Goal: Task Accomplishment & Management: Manage account settings

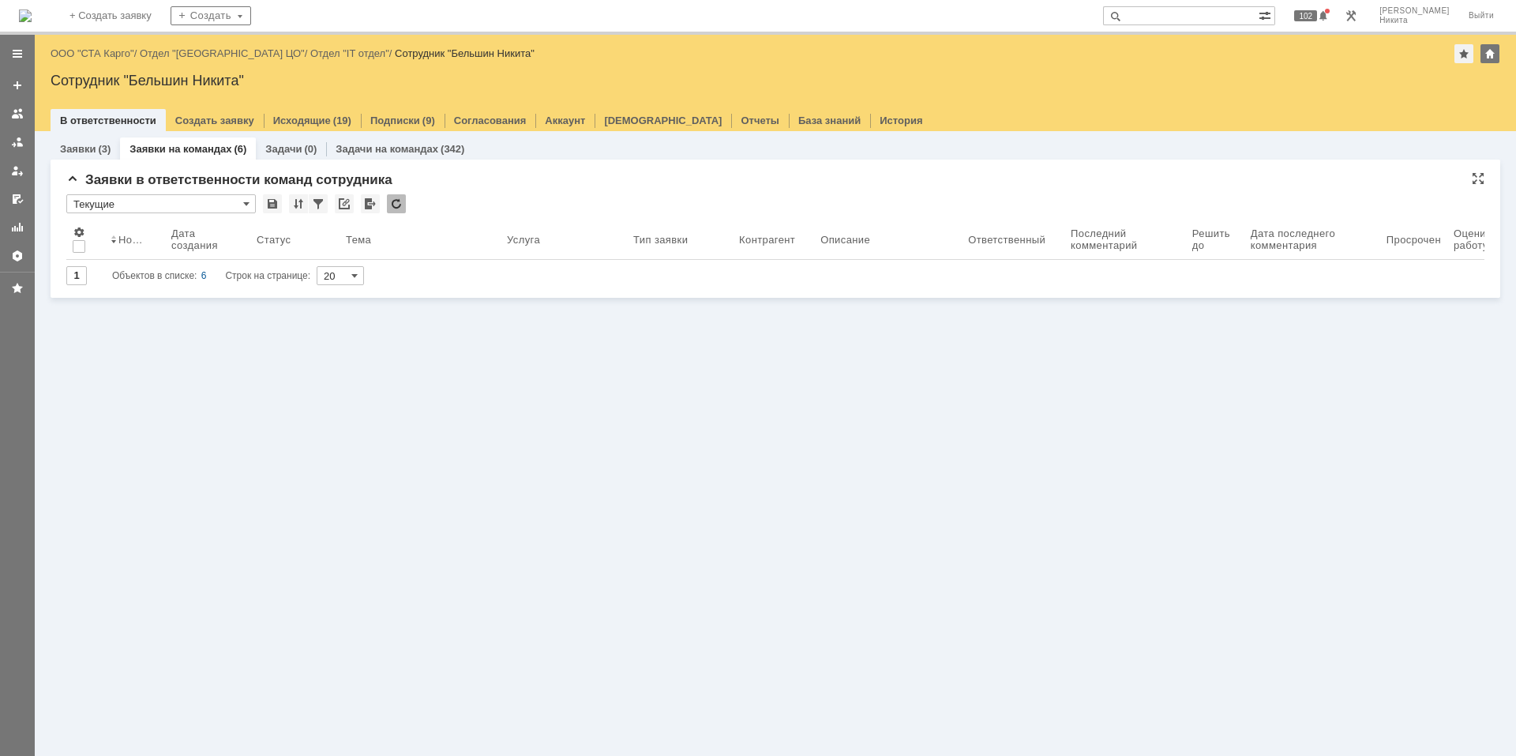
click at [396, 199] on div at bounding box center [396, 203] width 19 height 19
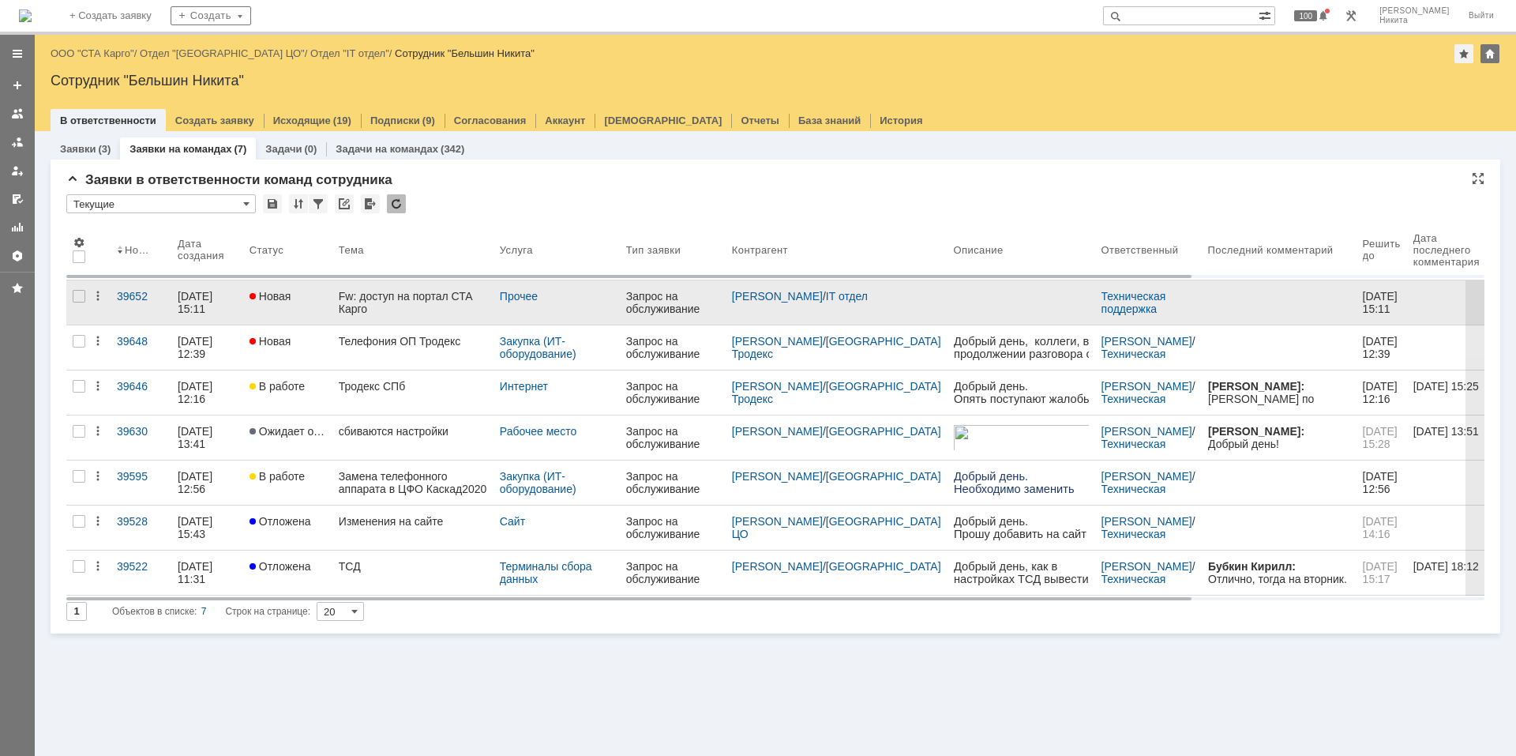
click at [413, 312] on div "Fw: доступ на портал СТА Карго" at bounding box center [413, 302] width 148 height 25
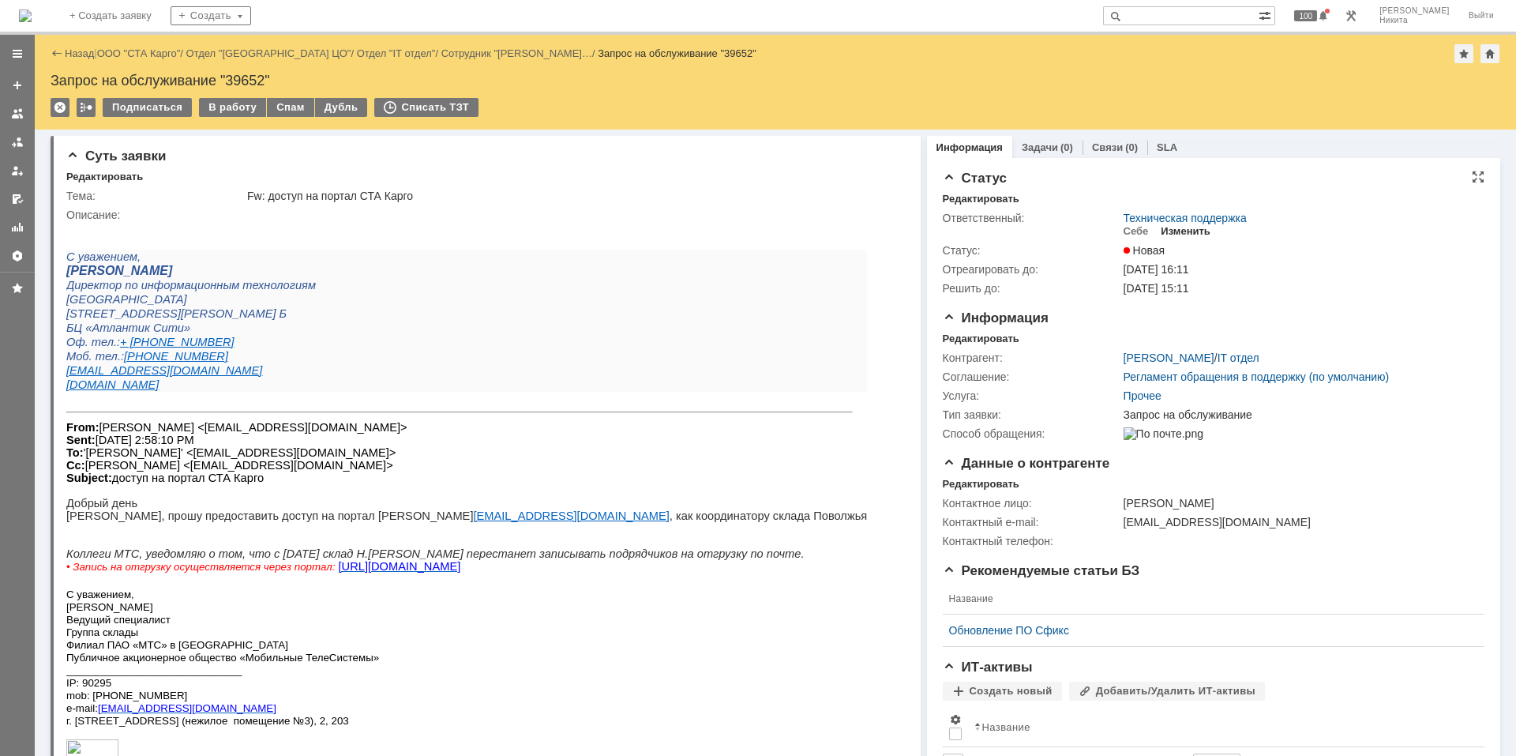
click at [1179, 230] on div "Изменить" at bounding box center [1186, 231] width 50 height 13
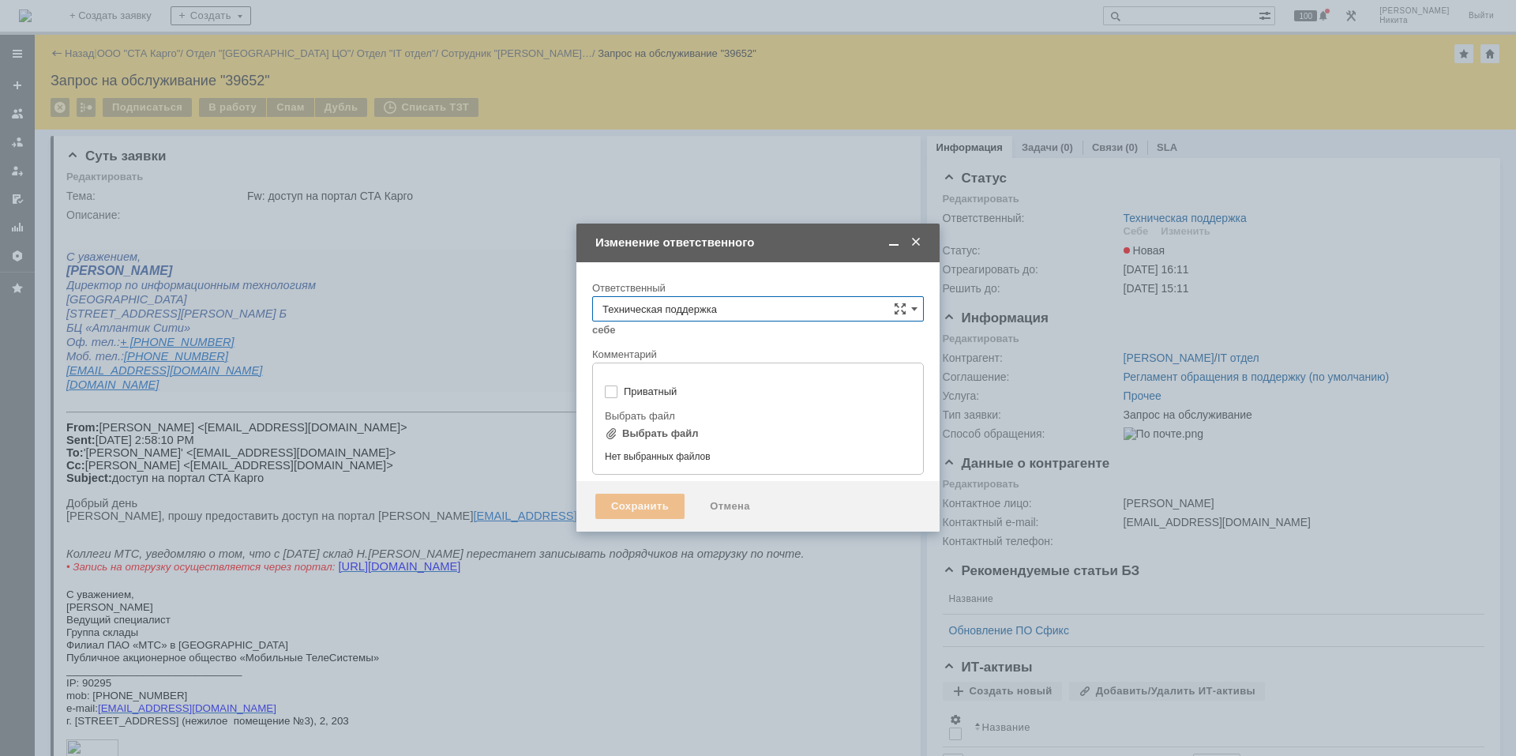
type input "[не указано]"
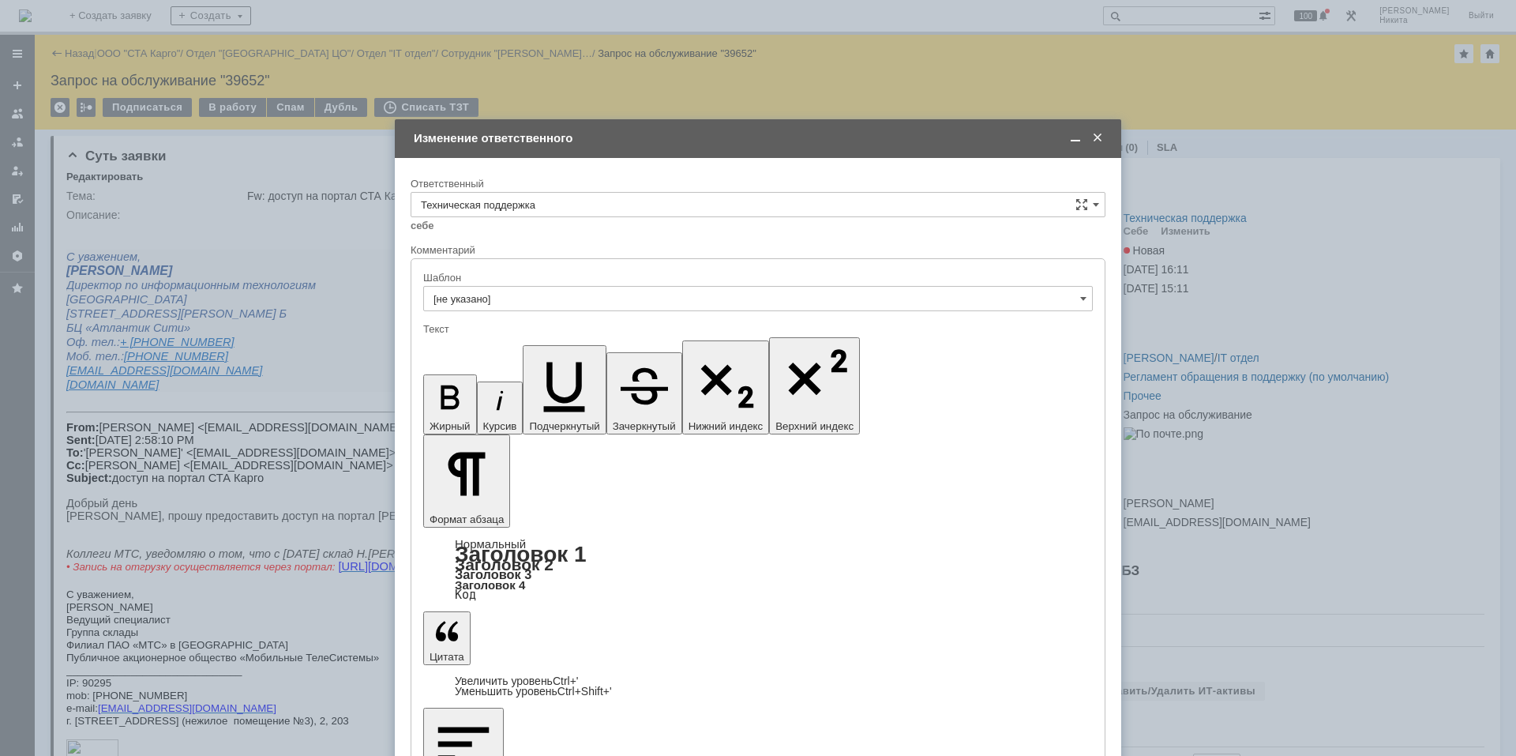
click at [706, 227] on div "себе своей команде" at bounding box center [758, 224] width 695 height 15
click at [670, 206] on input "Техническая поддержка" at bounding box center [758, 204] width 695 height 25
click at [633, 332] on span "Поддержка 1С" at bounding box center [758, 336] width 674 height 13
type input "Поддержка 1С"
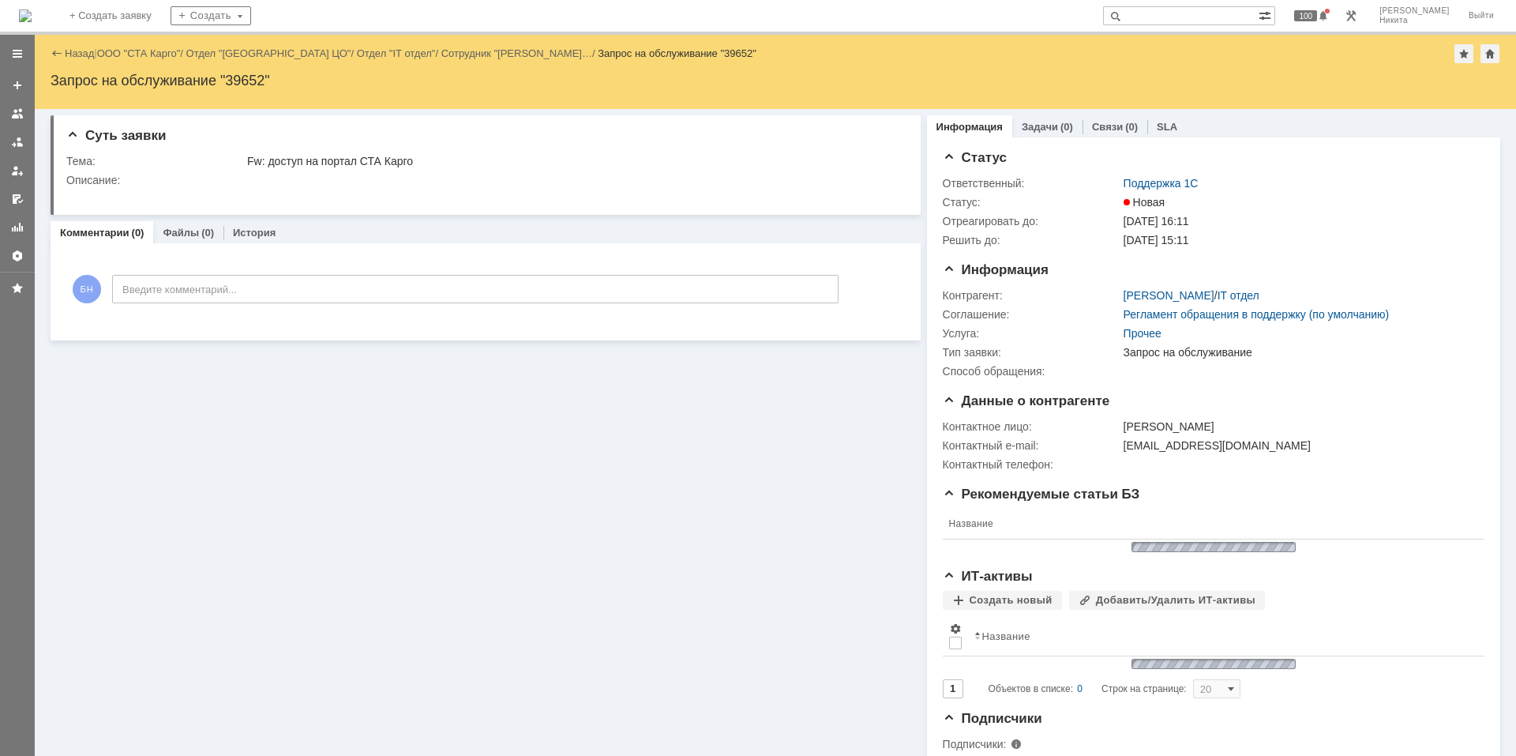
scroll to position [0, 0]
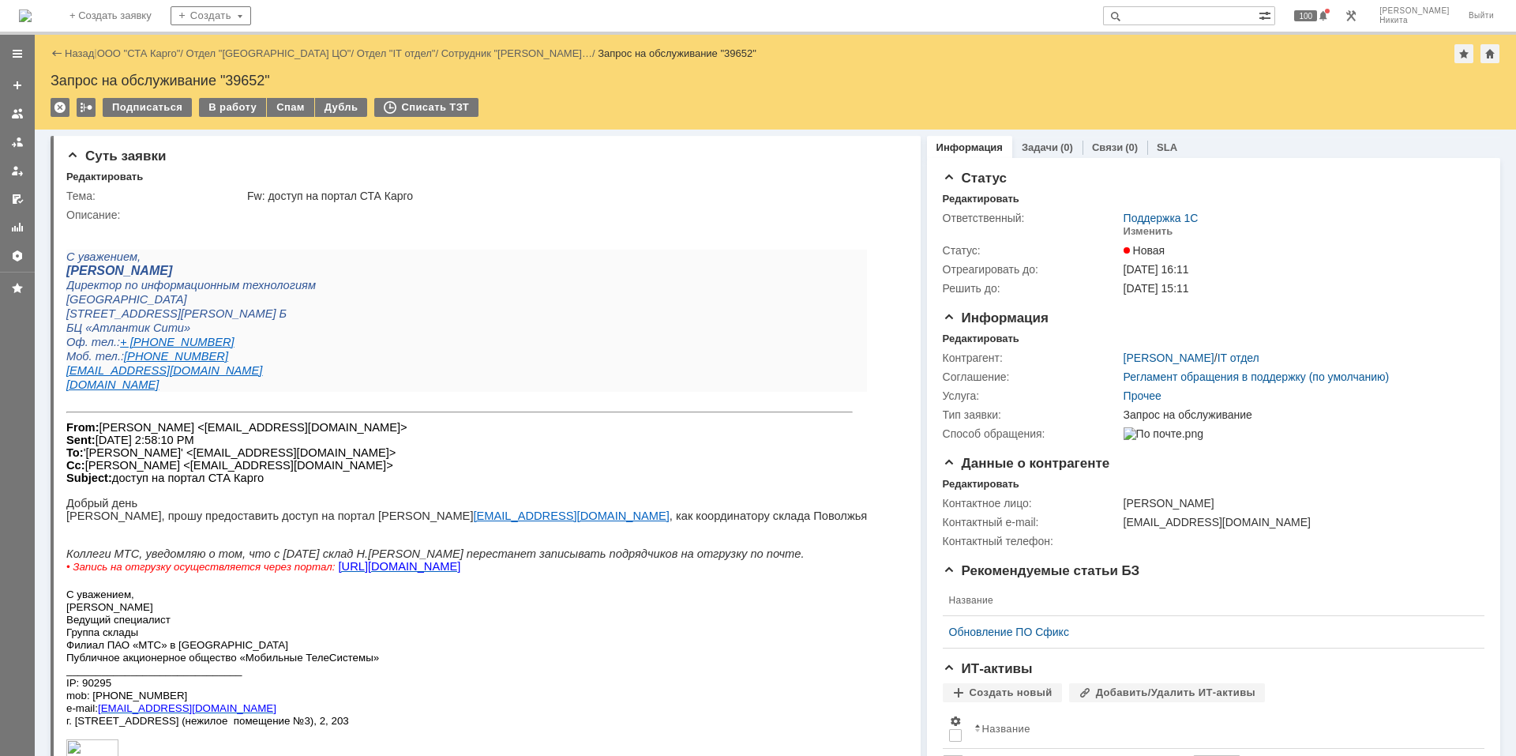
click at [32, 22] on img at bounding box center [25, 15] width 13 height 13
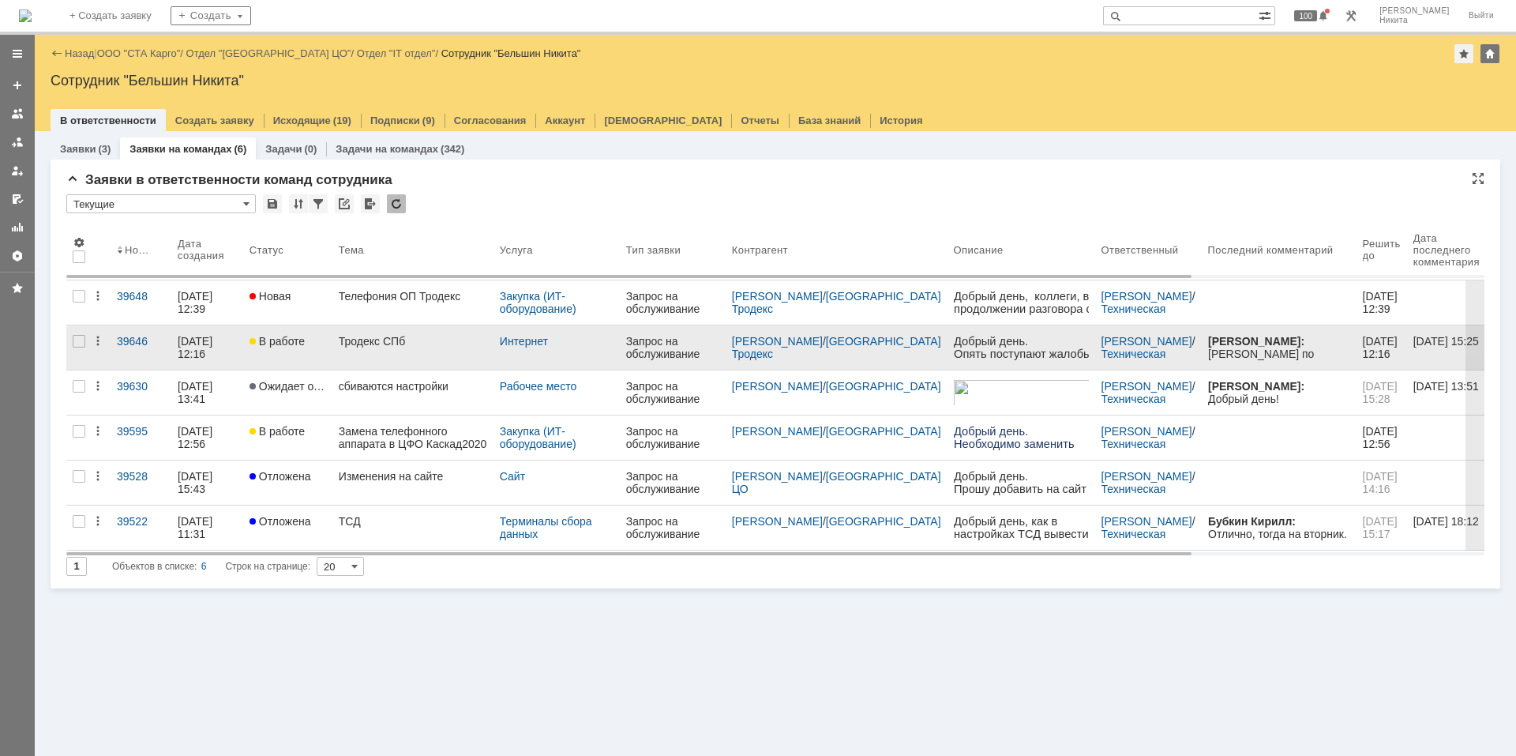
click at [380, 354] on link "Тродекс СПб" at bounding box center [412, 347] width 161 height 44
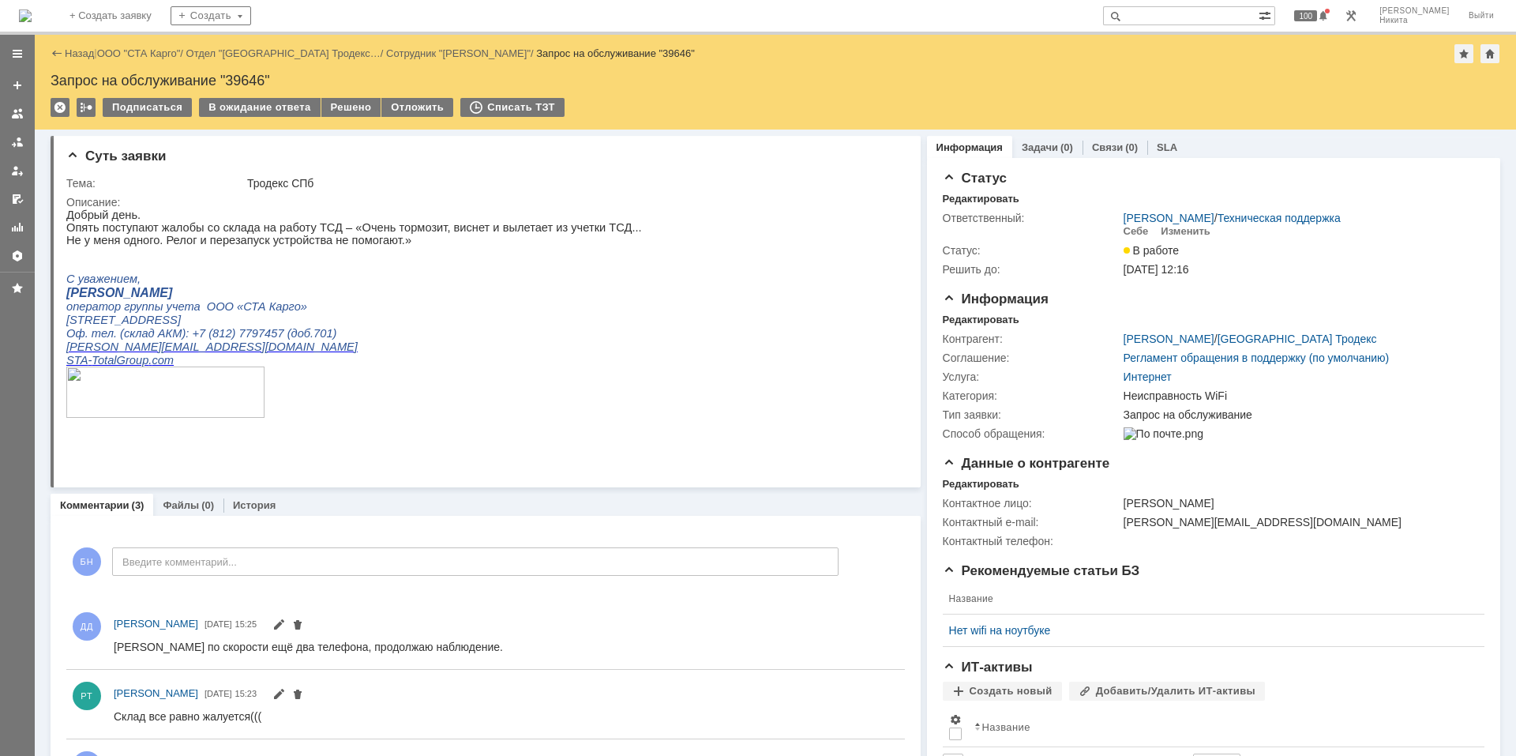
click at [32, 12] on img at bounding box center [25, 15] width 13 height 13
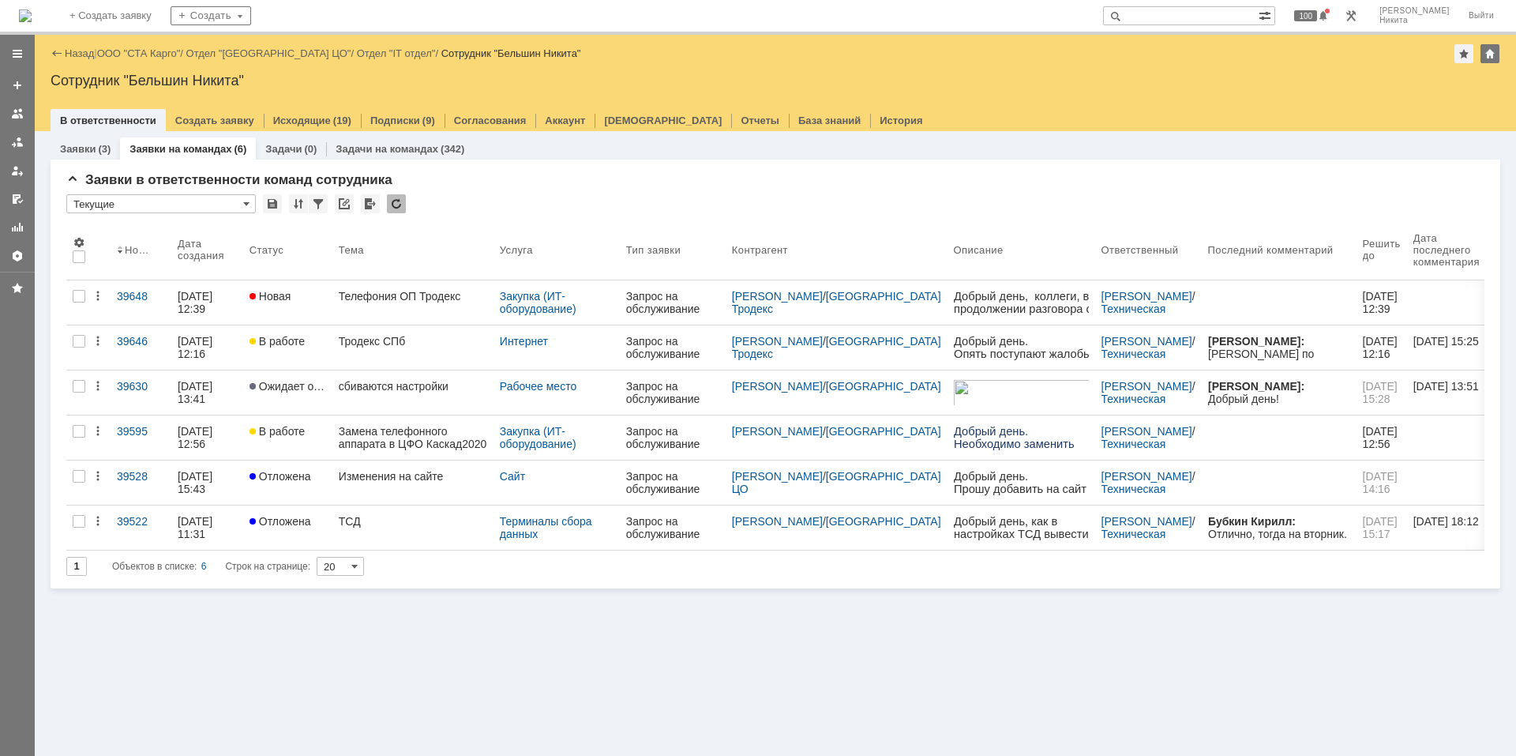
click at [32, 16] on img at bounding box center [25, 15] width 13 height 13
click at [400, 193] on div "Заявки в ответственности команд сотрудника * Текущие Результаты поиска: 1 Объек…" at bounding box center [775, 380] width 1418 height 416
click at [400, 195] on div at bounding box center [396, 203] width 19 height 19
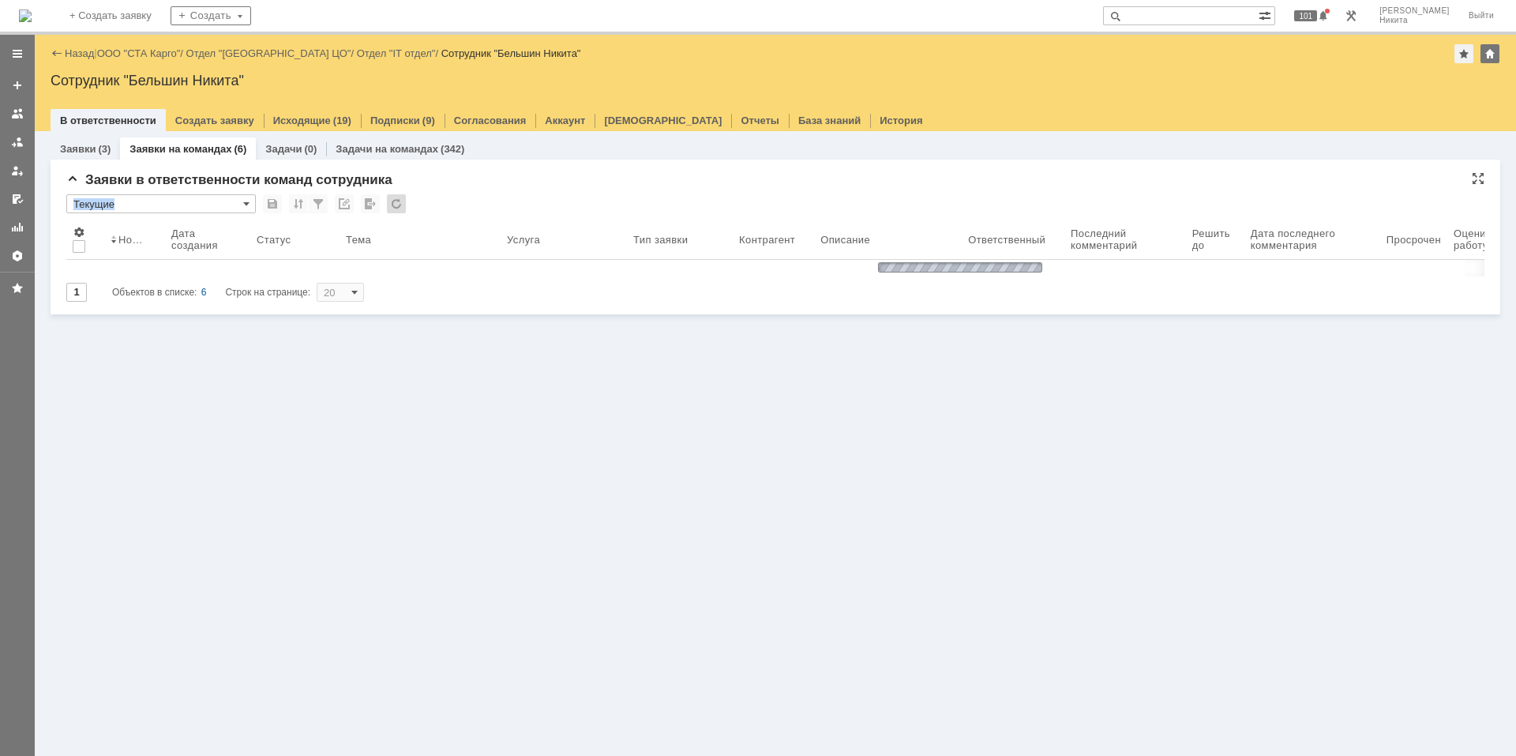
click at [400, 195] on div at bounding box center [396, 203] width 19 height 19
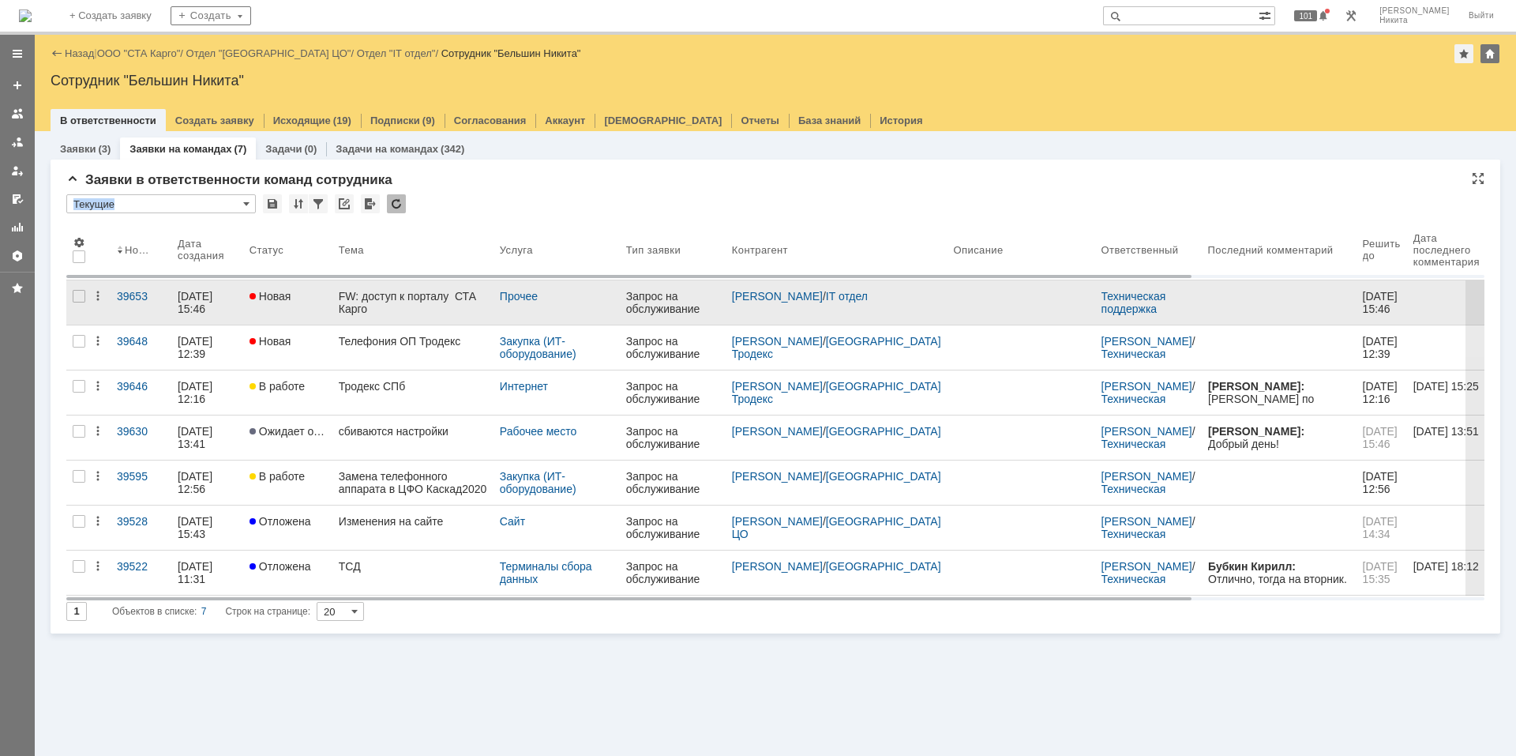
click at [416, 303] on div "FW: доступ к порталу СТА Карго" at bounding box center [413, 302] width 148 height 25
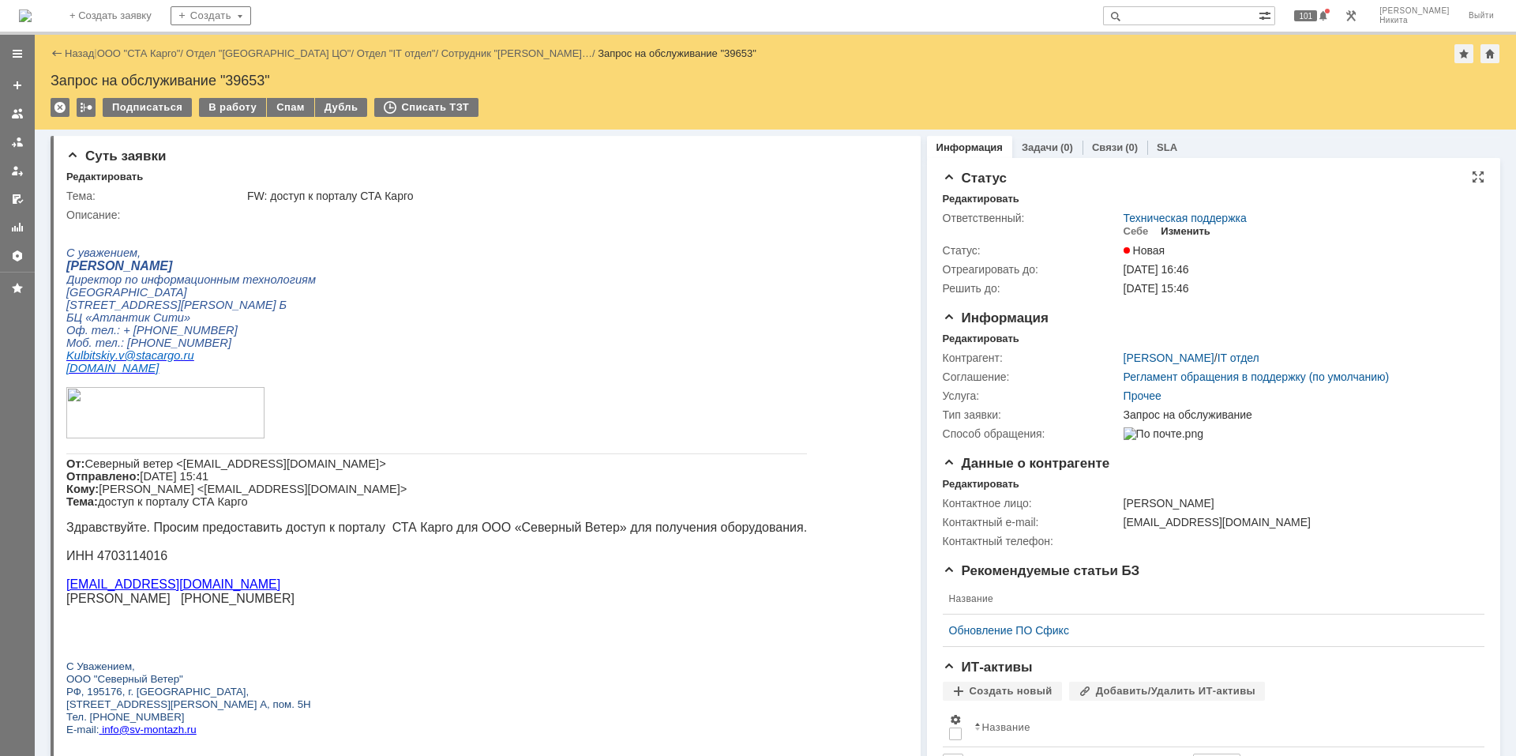
click at [1187, 231] on div "Изменить" at bounding box center [1186, 231] width 50 height 13
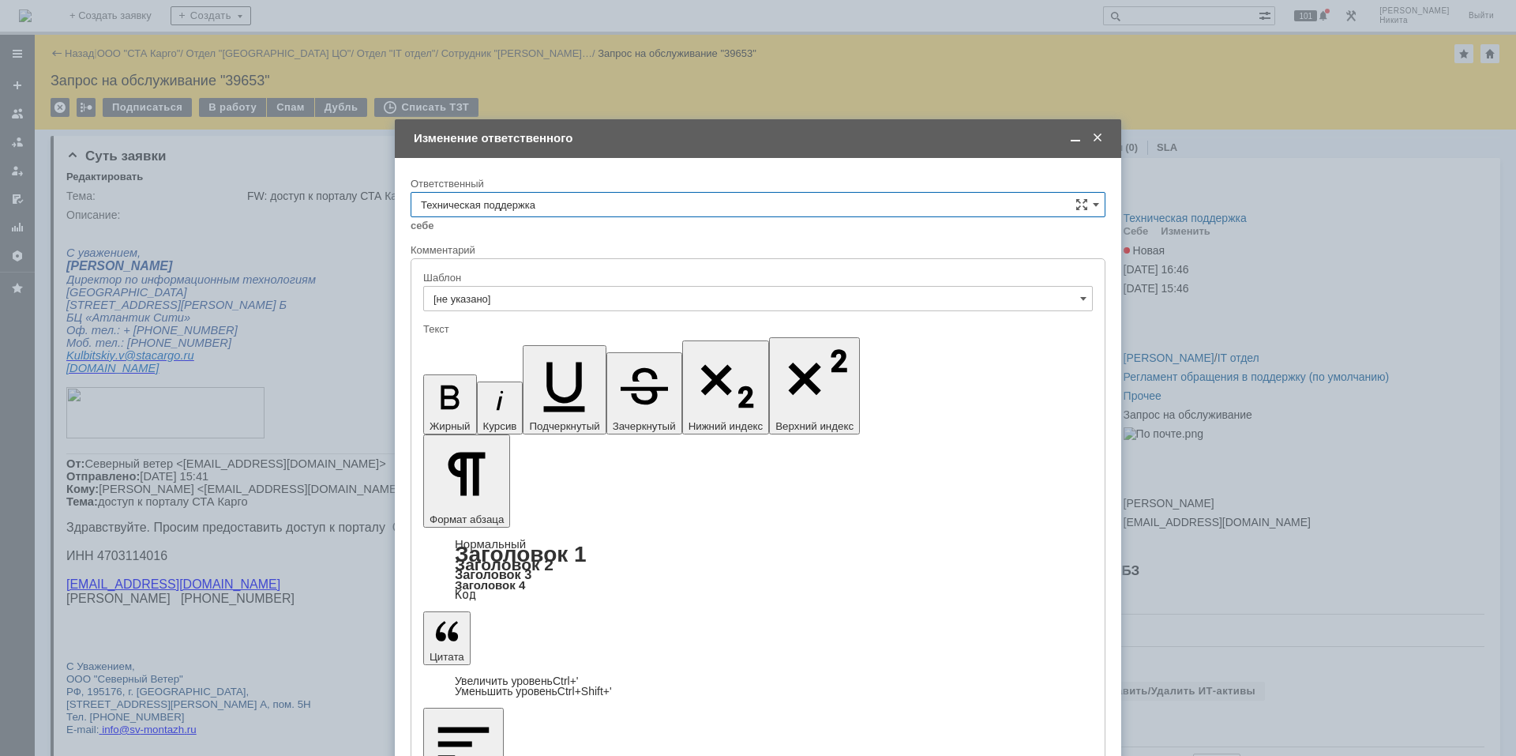
click at [648, 217] on div "себе своей команде" at bounding box center [758, 224] width 695 height 15
click at [602, 183] on div "Ответственный" at bounding box center [757, 183] width 692 height 10
click at [602, 196] on input "Техническая поддержка" at bounding box center [758, 204] width 695 height 25
drag, startPoint x: 551, startPoint y: 413, endPoint x: 127, endPoint y: 69, distance: 545.8
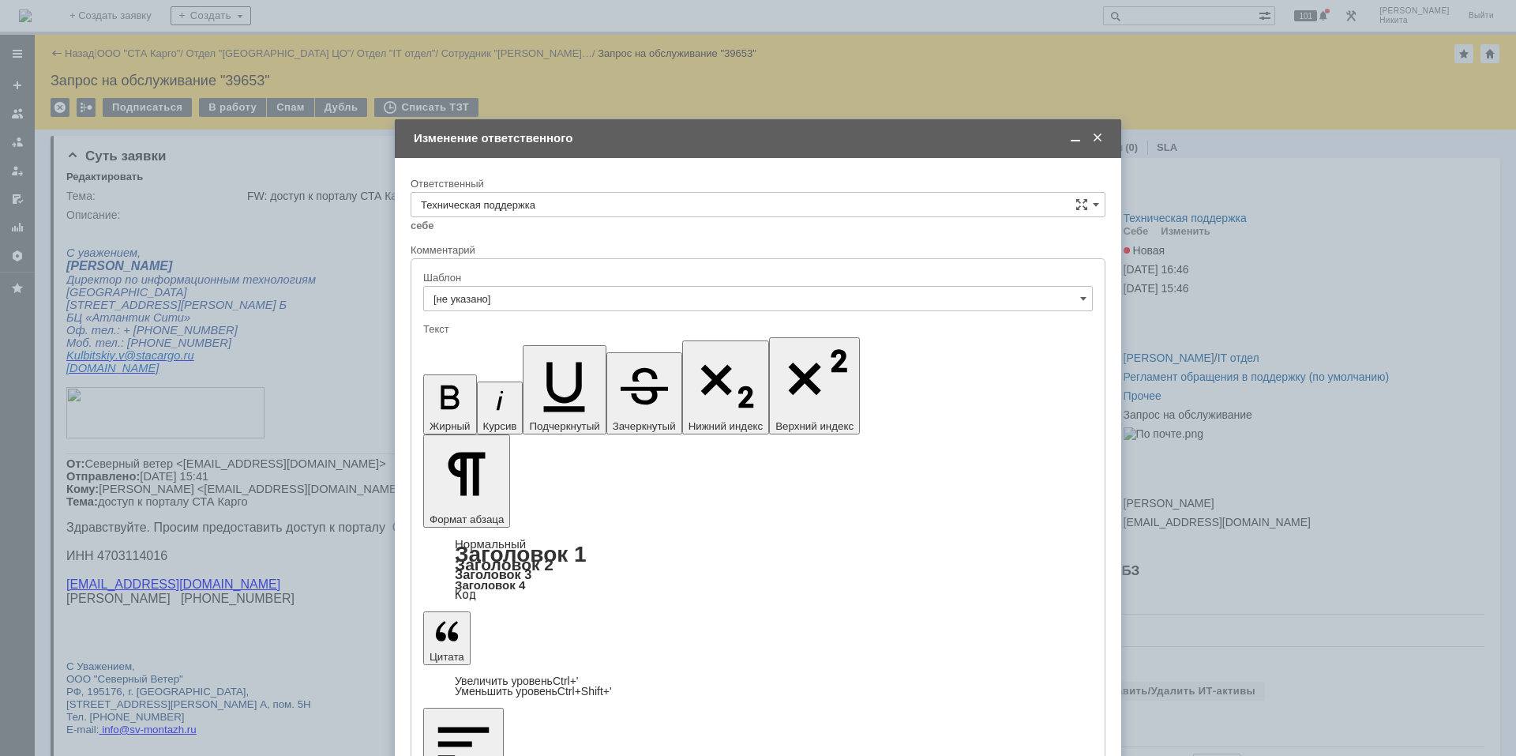
click at [551, 413] on span "Поддержка 1С" at bounding box center [758, 415] width 674 height 13
type input "Поддержка 1С"
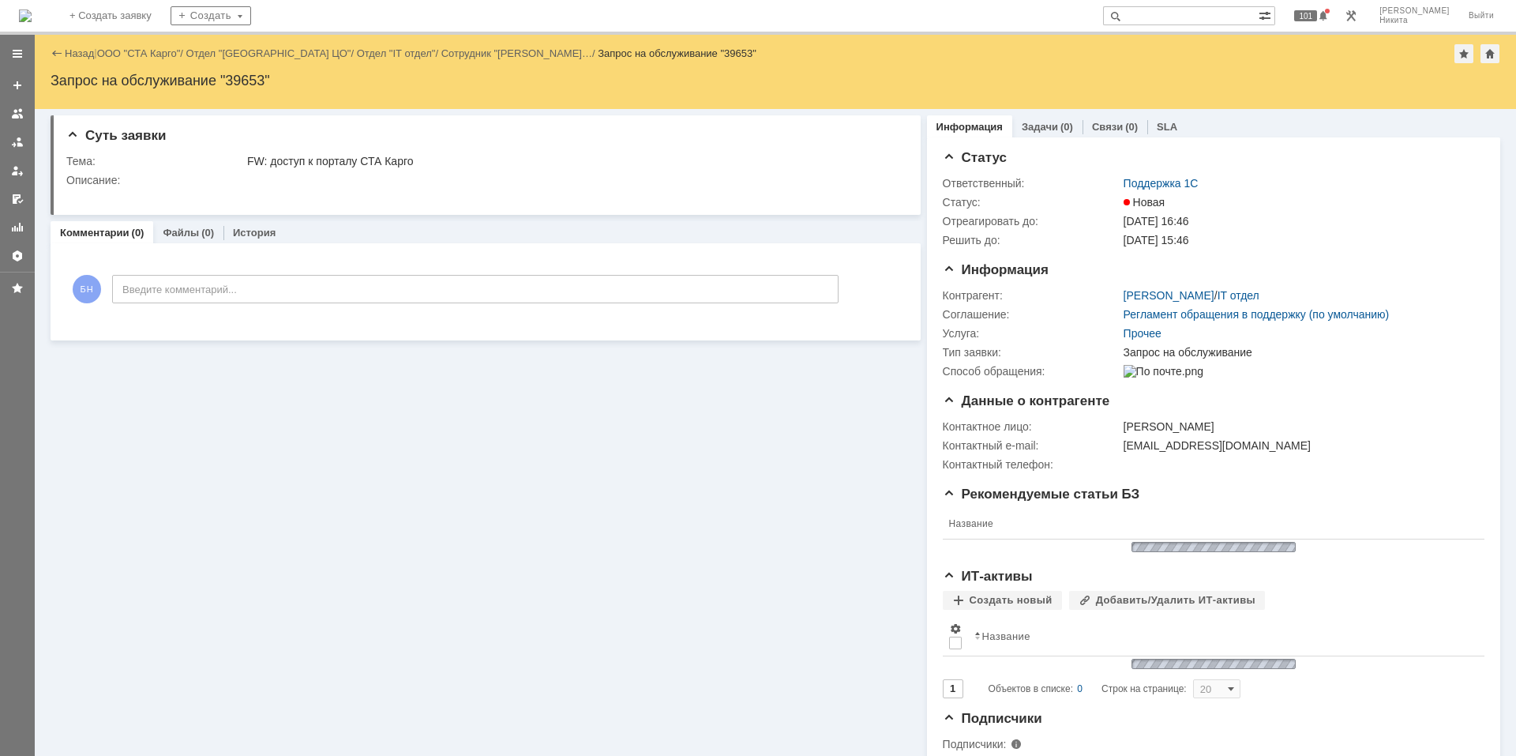
scroll to position [0, 0]
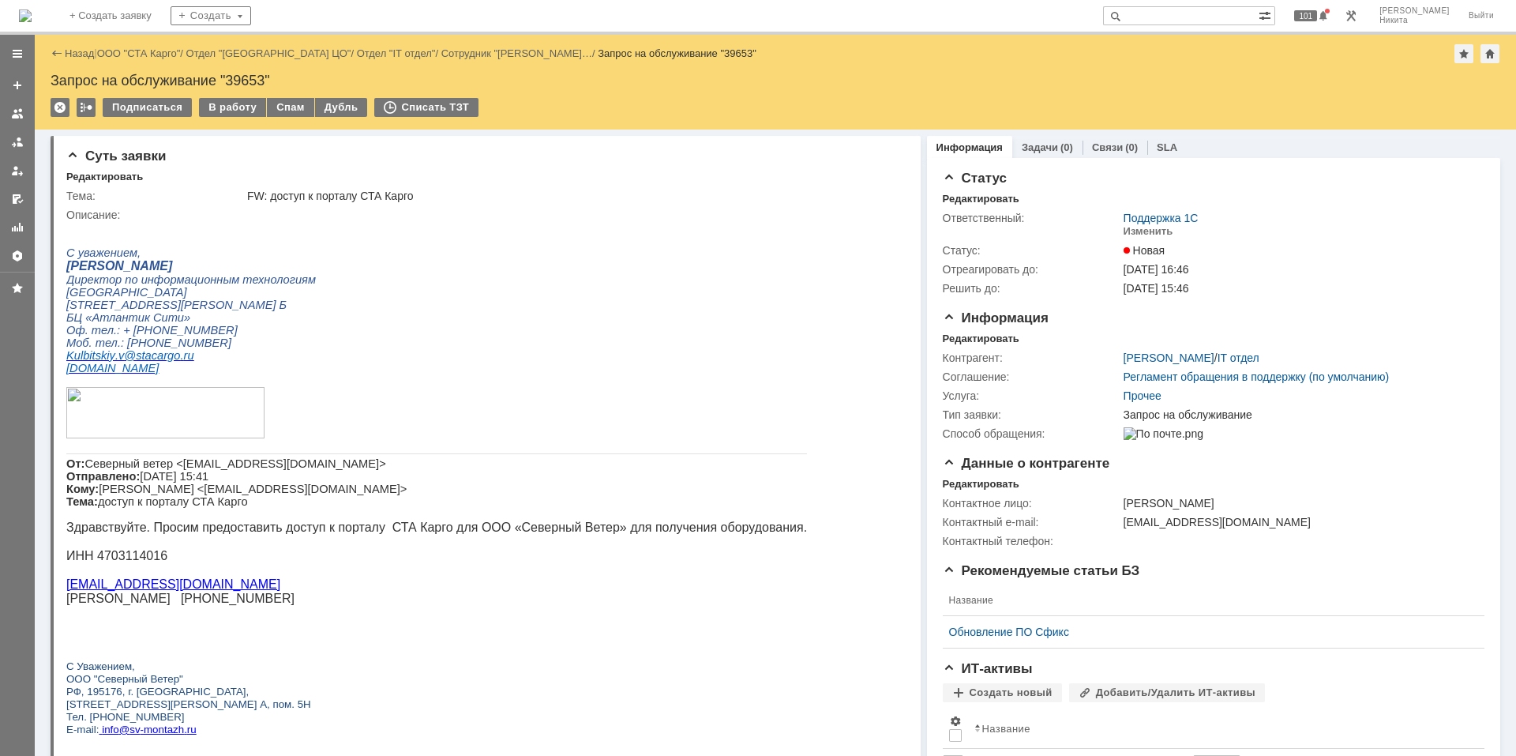
click at [32, 14] on img at bounding box center [25, 15] width 13 height 13
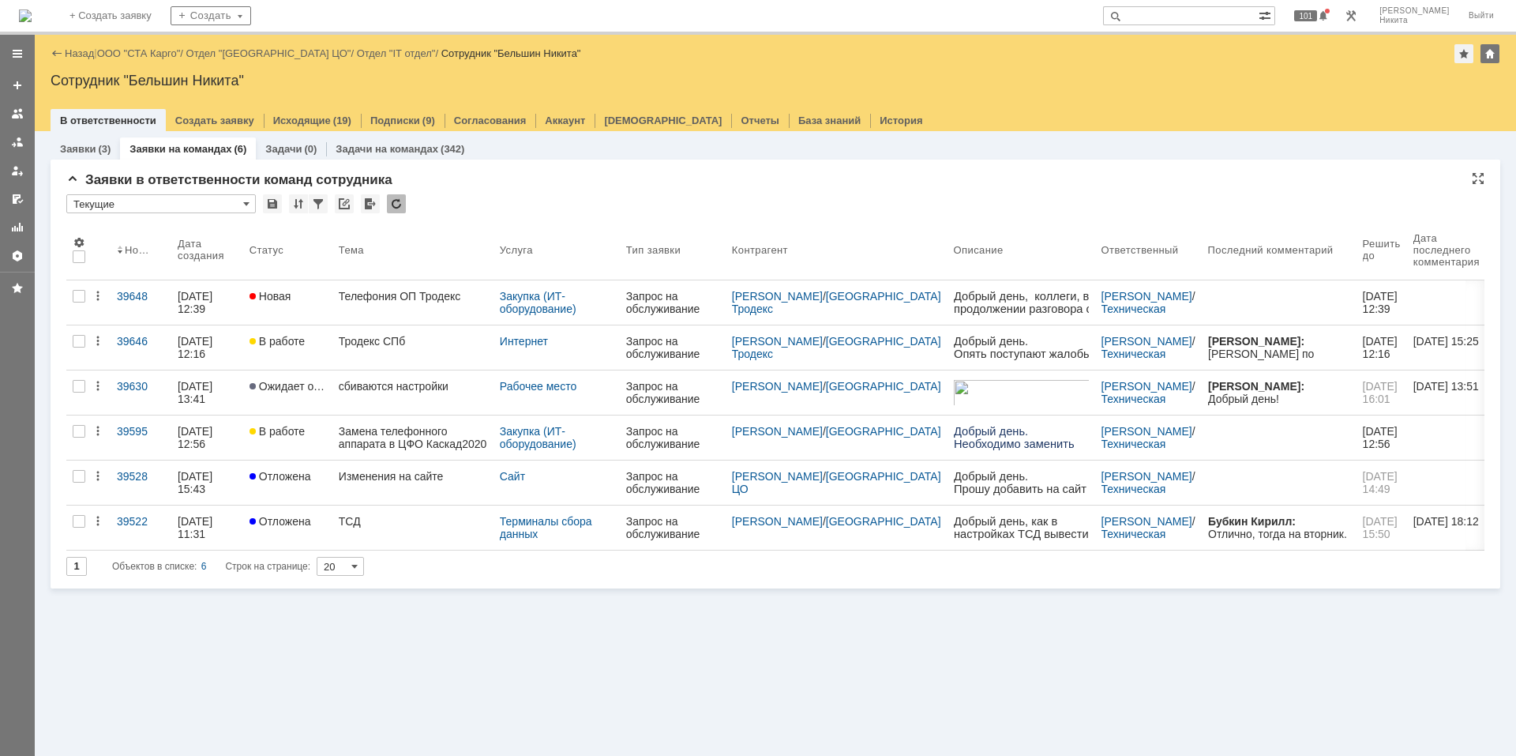
click at [400, 205] on div at bounding box center [396, 203] width 19 height 19
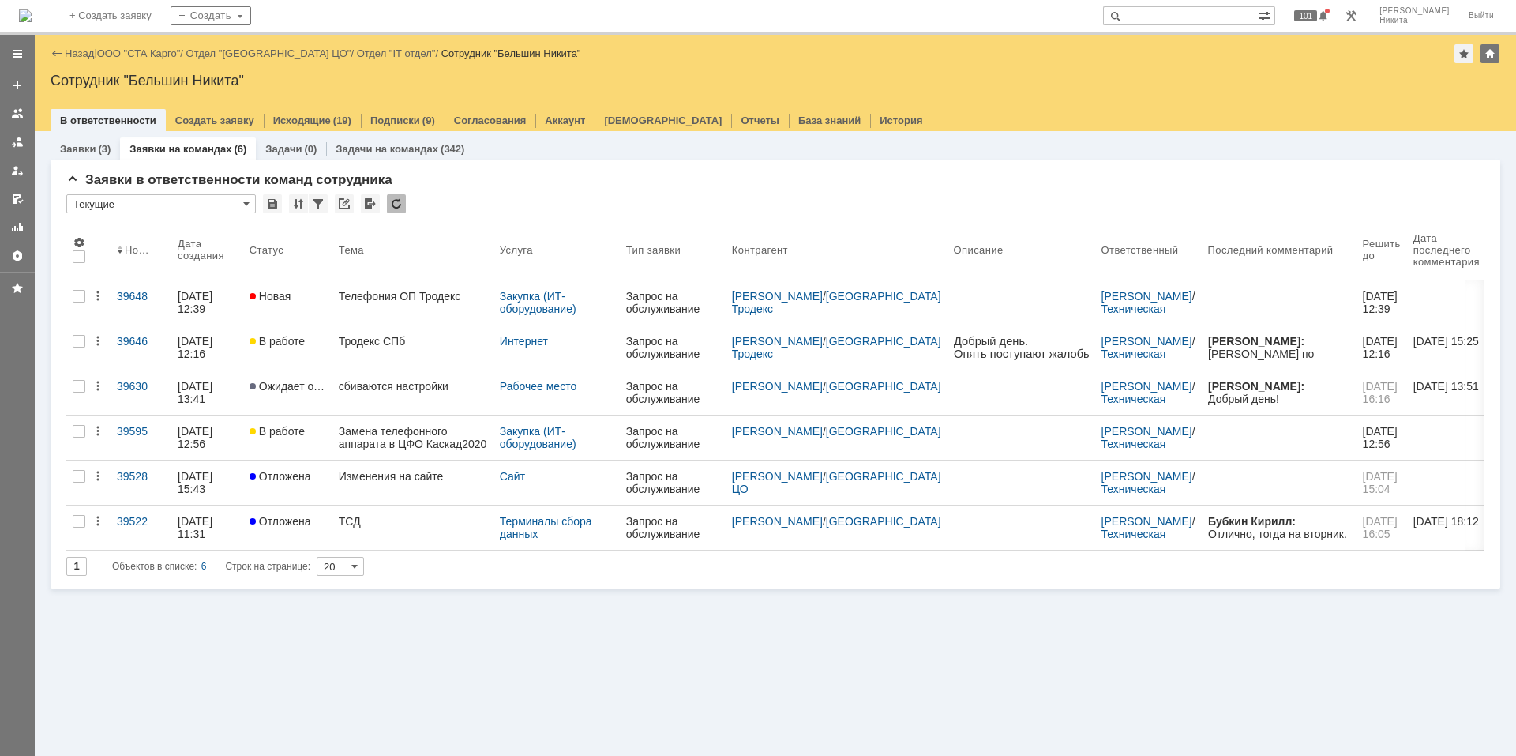
click at [396, 206] on div at bounding box center [396, 203] width 19 height 19
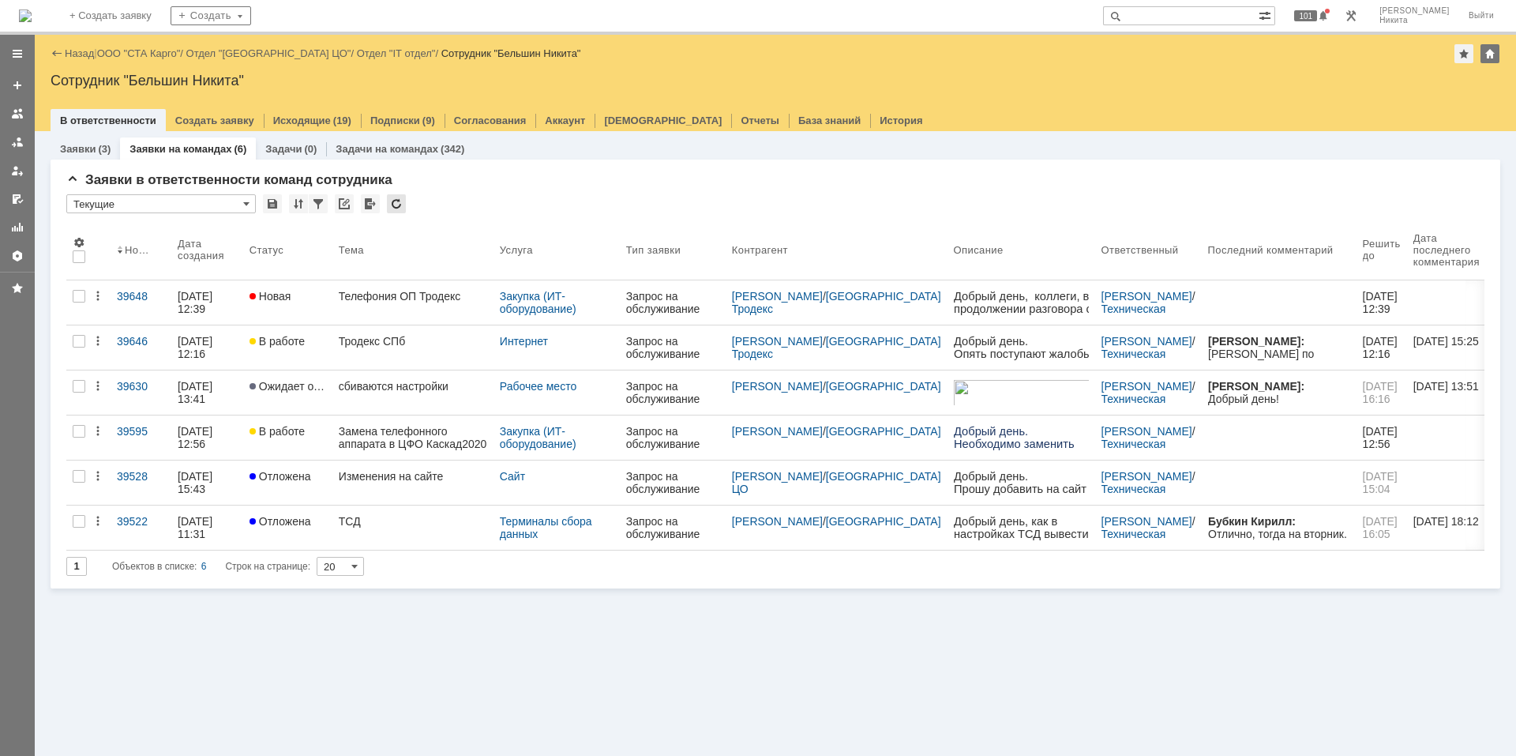
click at [396, 206] on div at bounding box center [396, 203] width 19 height 19
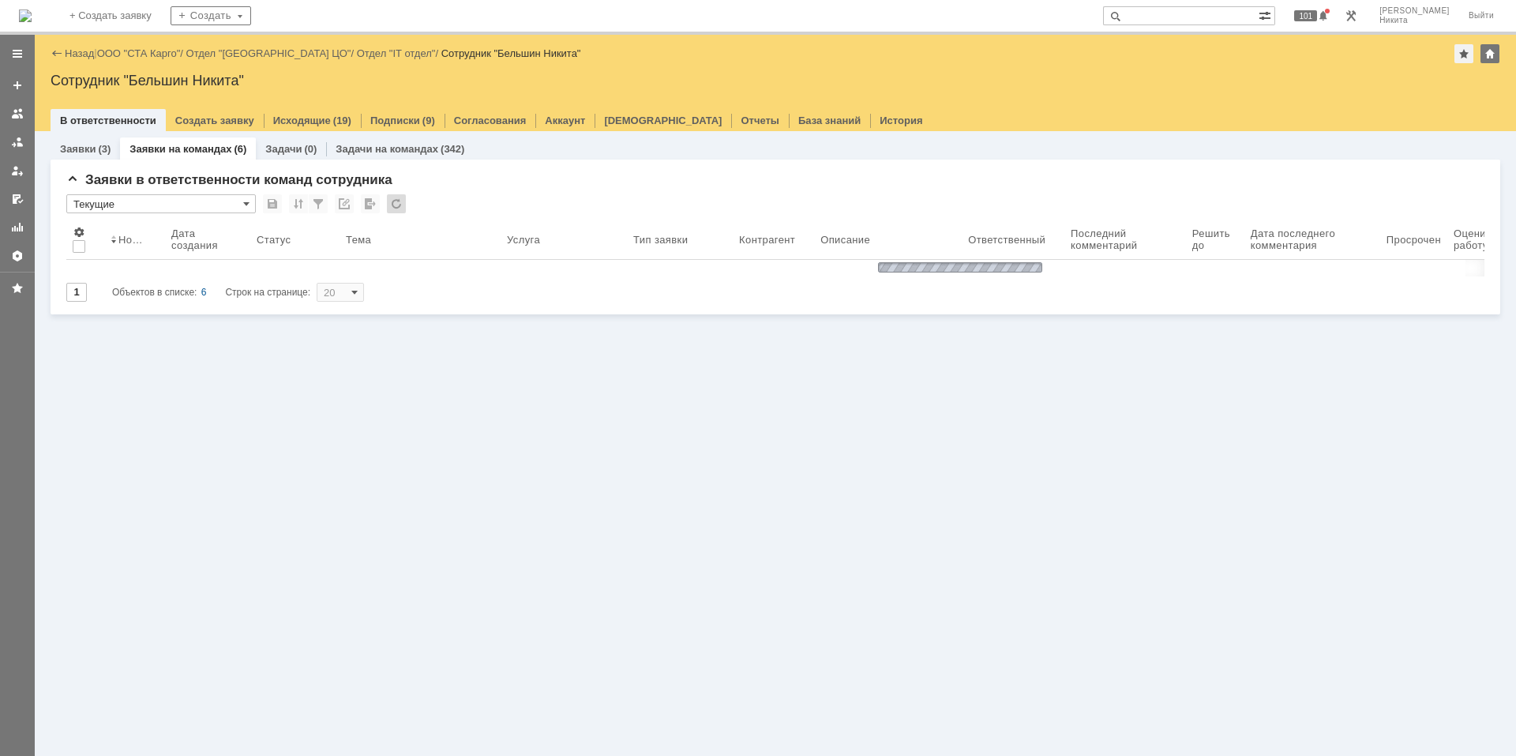
click at [396, 197] on div at bounding box center [396, 203] width 19 height 19
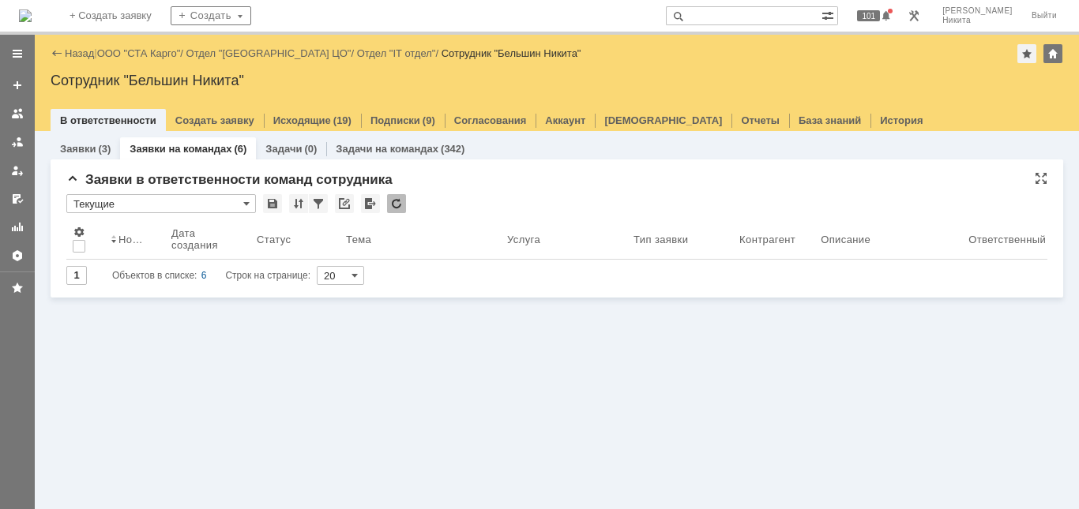
click at [659, 175] on div "Заявки в ответственности команд сотрудника" at bounding box center [556, 180] width 981 height 16
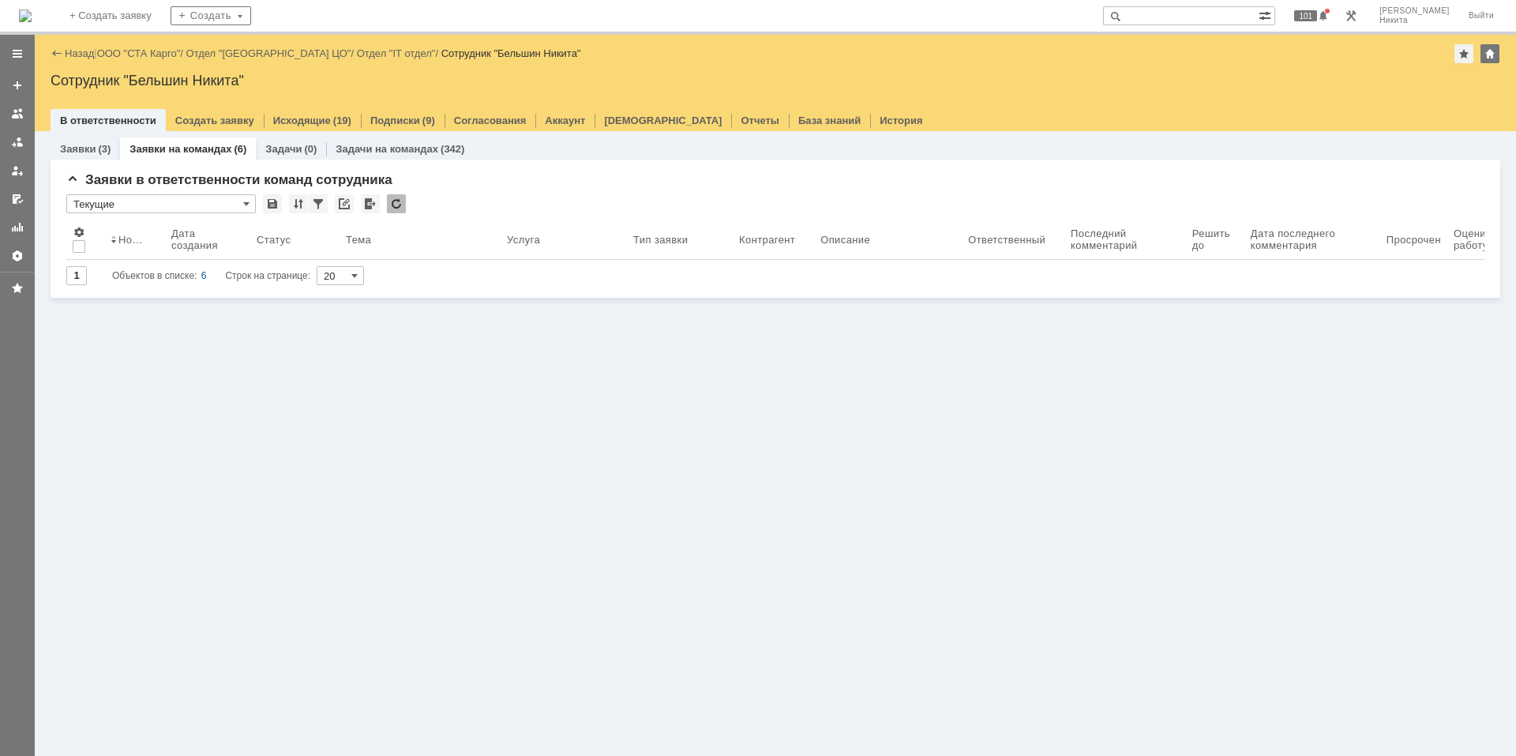
click at [389, 211] on div at bounding box center [396, 203] width 19 height 19
click at [391, 207] on div at bounding box center [396, 203] width 19 height 19
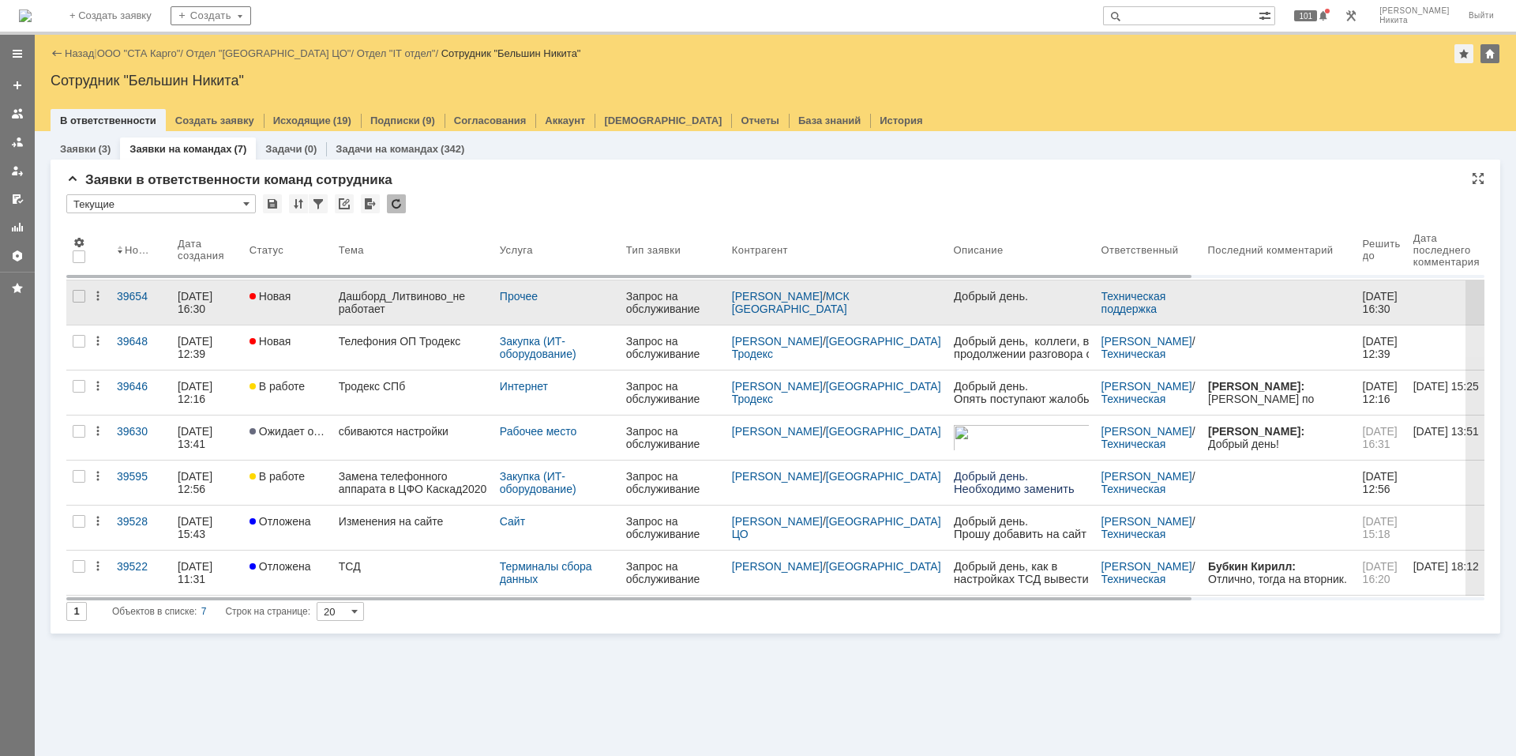
click at [384, 301] on div "Дашборд_Литвиново_не работает" at bounding box center [413, 302] width 148 height 25
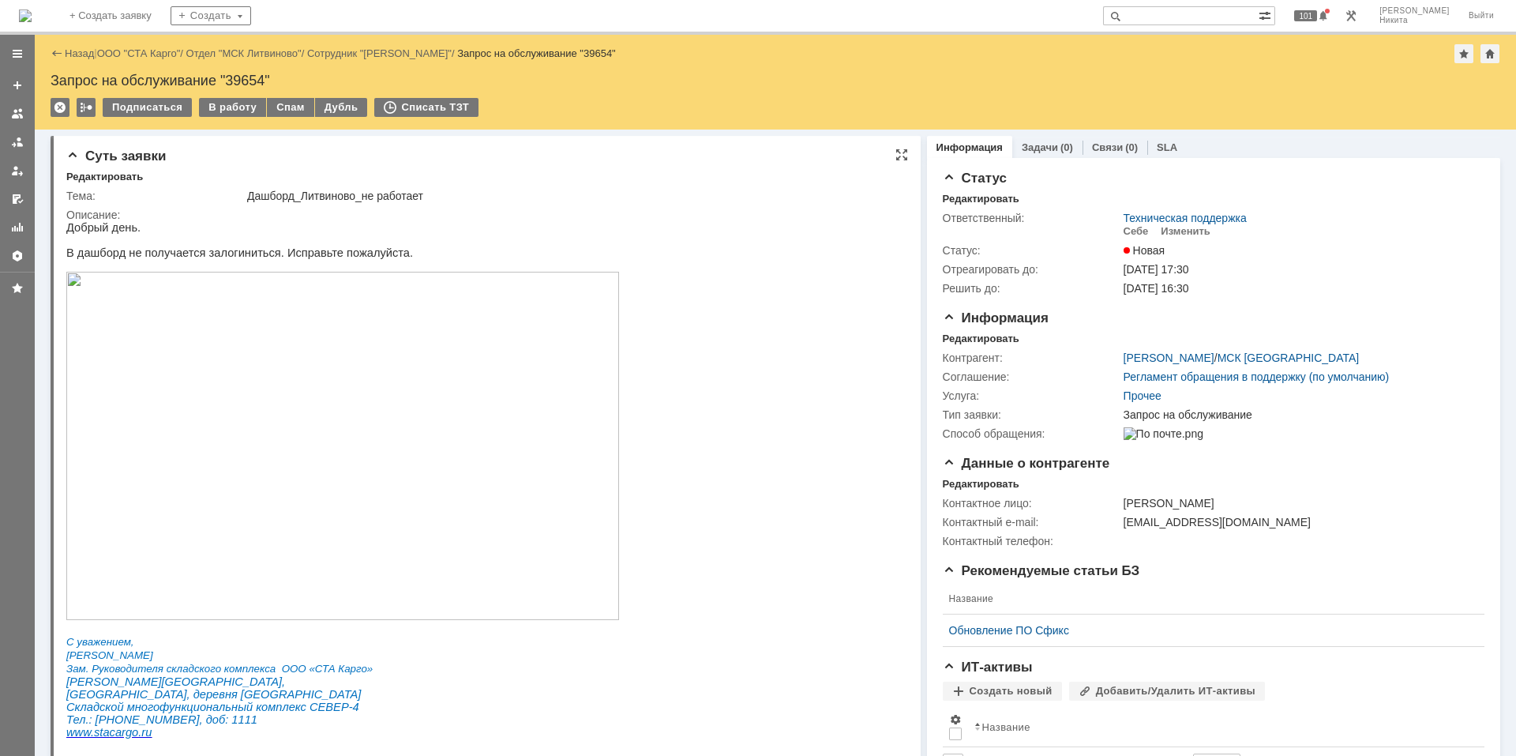
click at [388, 252] on p "В дашборд не получается залогиниться. Исправьте пожалуйста." at bounding box center [342, 252] width 553 height 13
click at [981, 336] on div "Редактировать" at bounding box center [981, 338] width 77 height 13
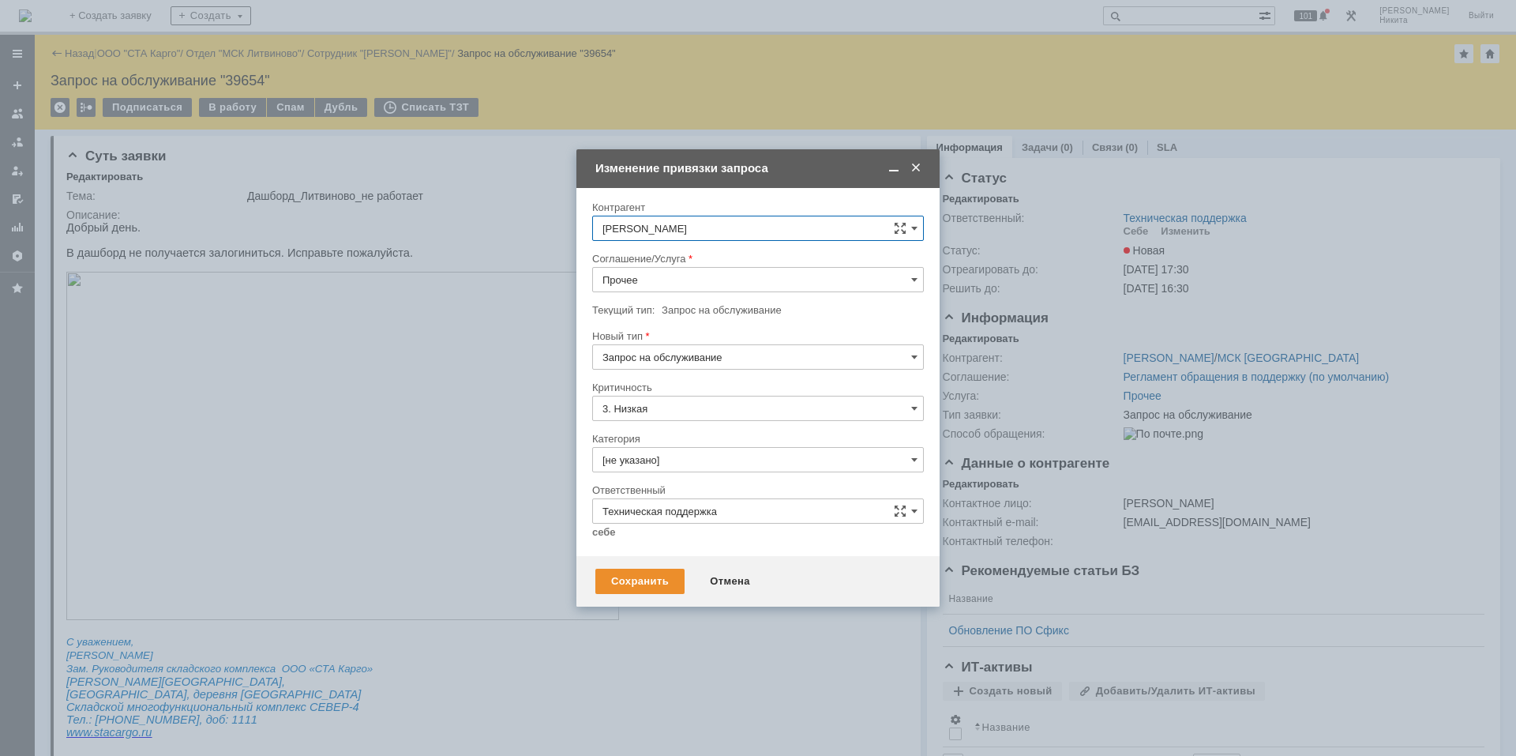
click at [715, 272] on input "Прочее" at bounding box center [758, 279] width 332 height 25
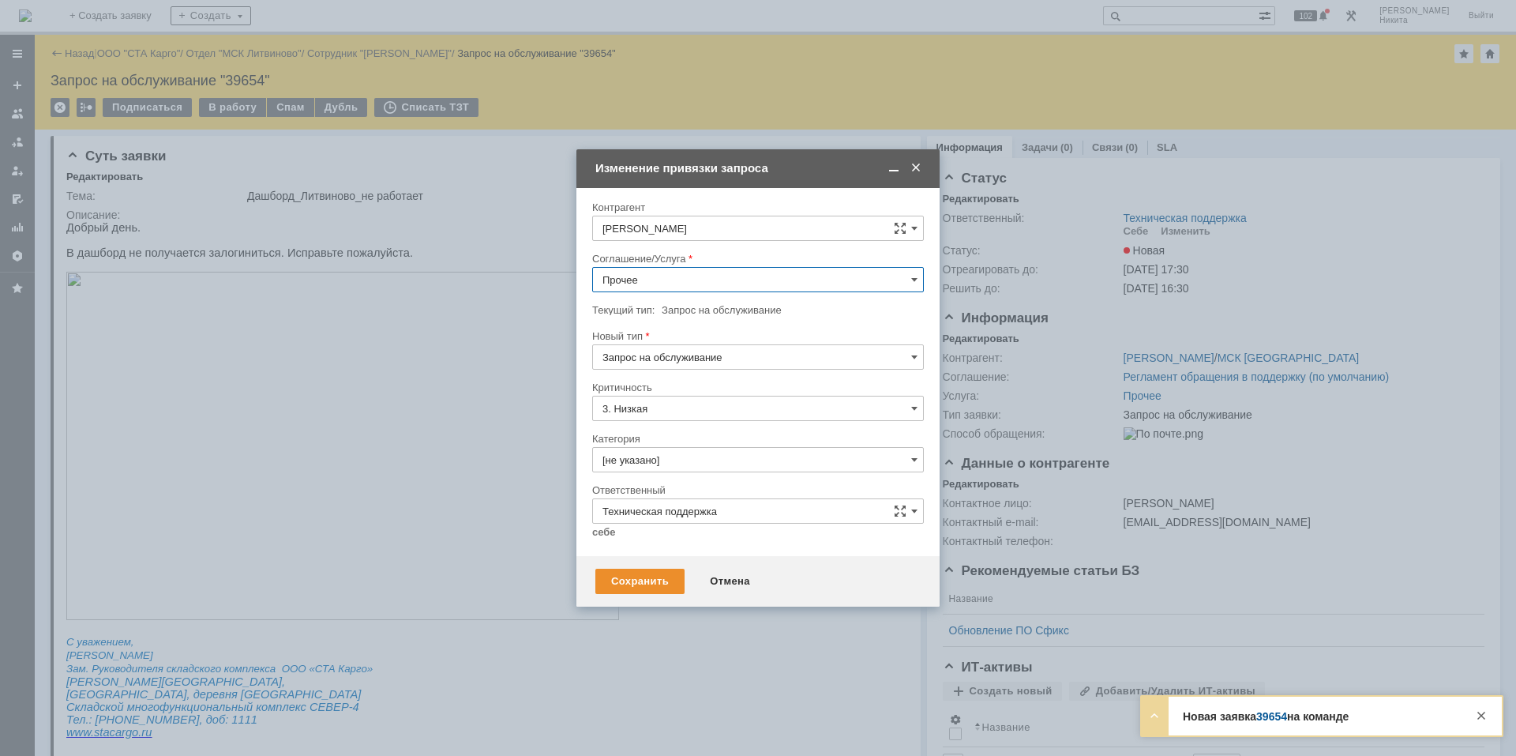
click at [728, 392] on span "Сервера (Сервер баз данных)" at bounding box center [758, 392] width 311 height 13
type input "Сервера (Сервер баз данных)"
click at [735, 460] on input "[не указано]" at bounding box center [758, 459] width 332 height 25
click at [701, 599] on div "Ошибка" at bounding box center [758, 592] width 330 height 25
click at [644, 506] on input "Техническая поддержка" at bounding box center [758, 510] width 332 height 25
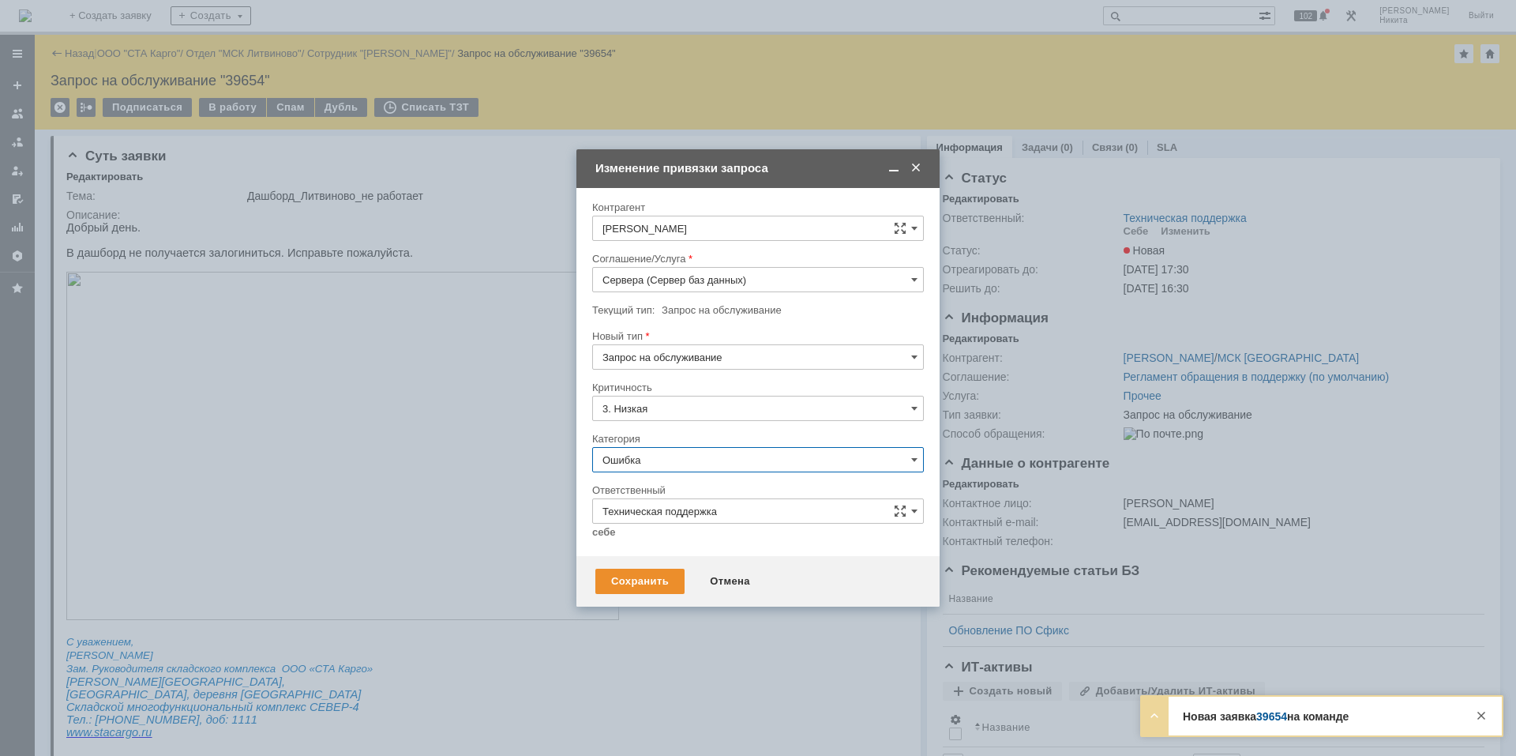
type input "Ошибка"
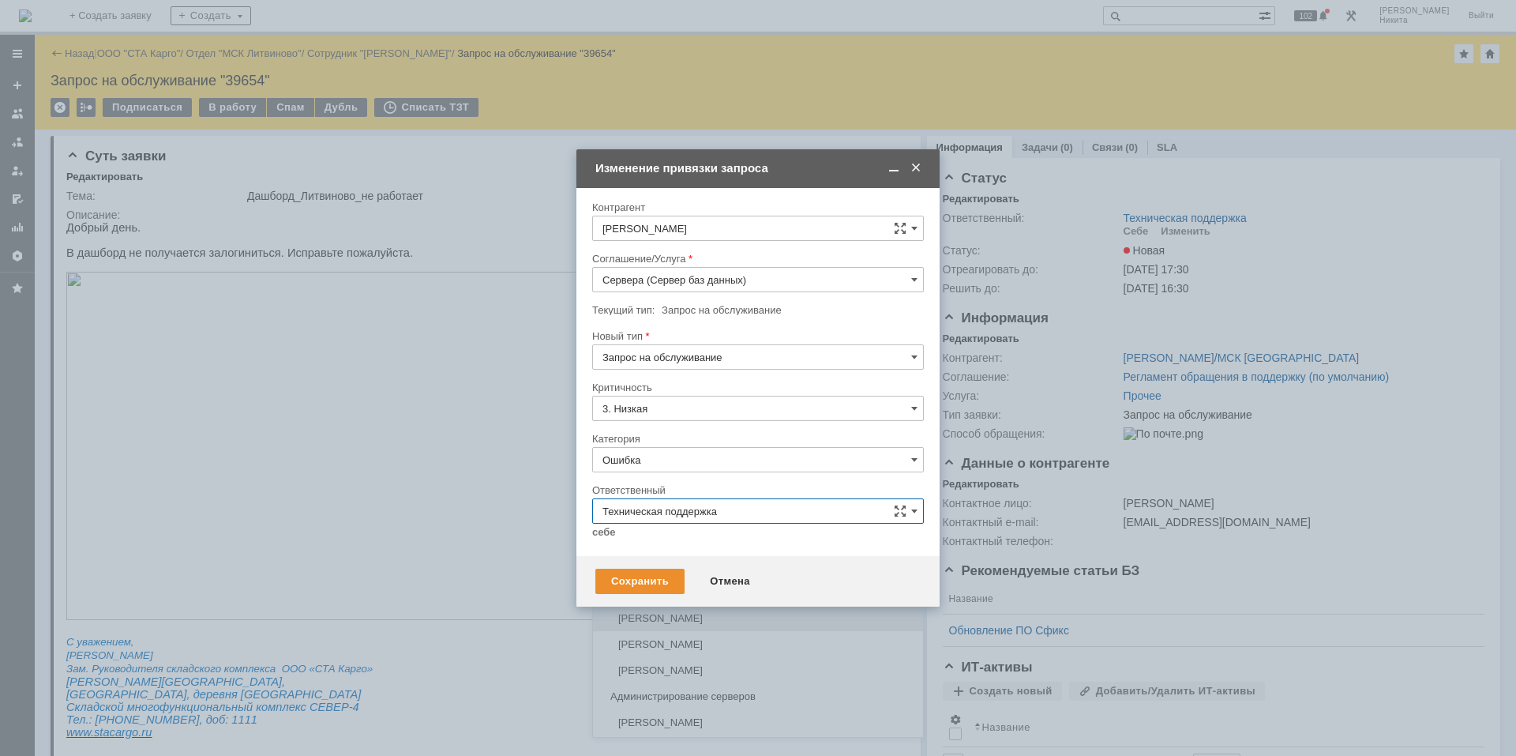
click at [692, 615] on span "[PERSON_NAME]" at bounding box center [758, 618] width 311 height 13
type input "[PERSON_NAME]"
click at [640, 583] on div "Сохранить" at bounding box center [639, 581] width 89 height 25
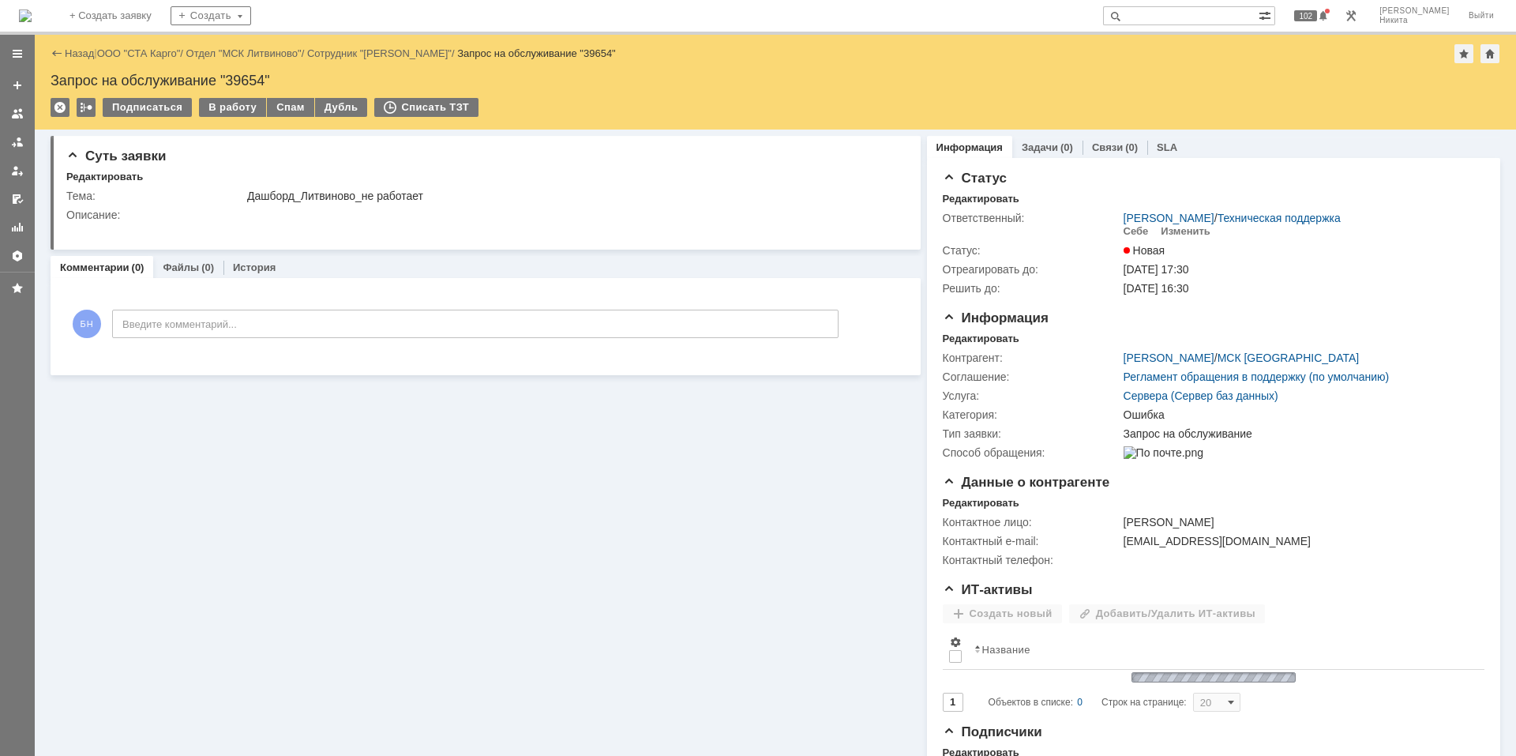
scroll to position [0, 0]
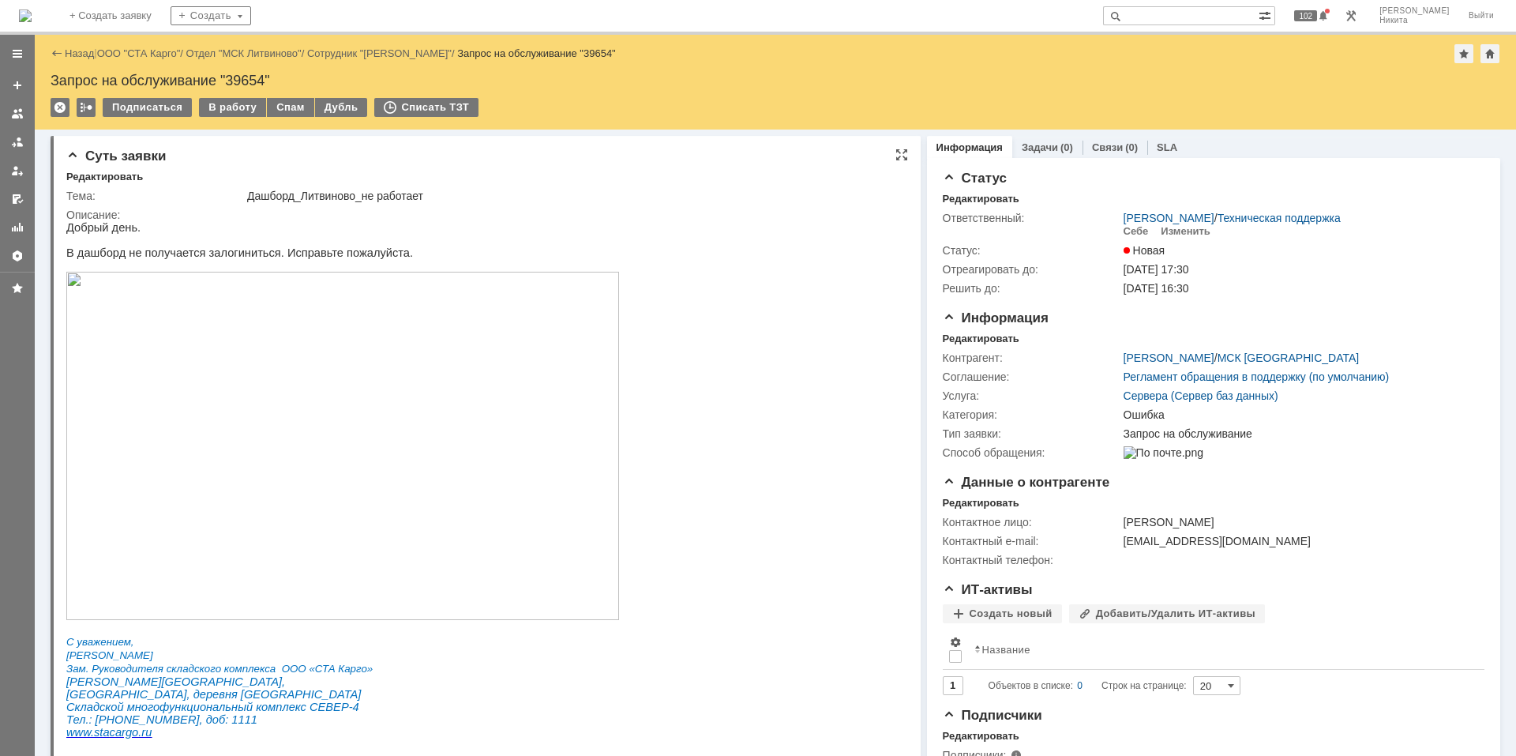
click at [683, 476] on html "Добрый день. В дашборд не получается залогиниться. Исправьте пожалуйста. С уваж…" at bounding box center [478, 526] width 825 height 610
click at [32, 22] on img at bounding box center [25, 15] width 13 height 13
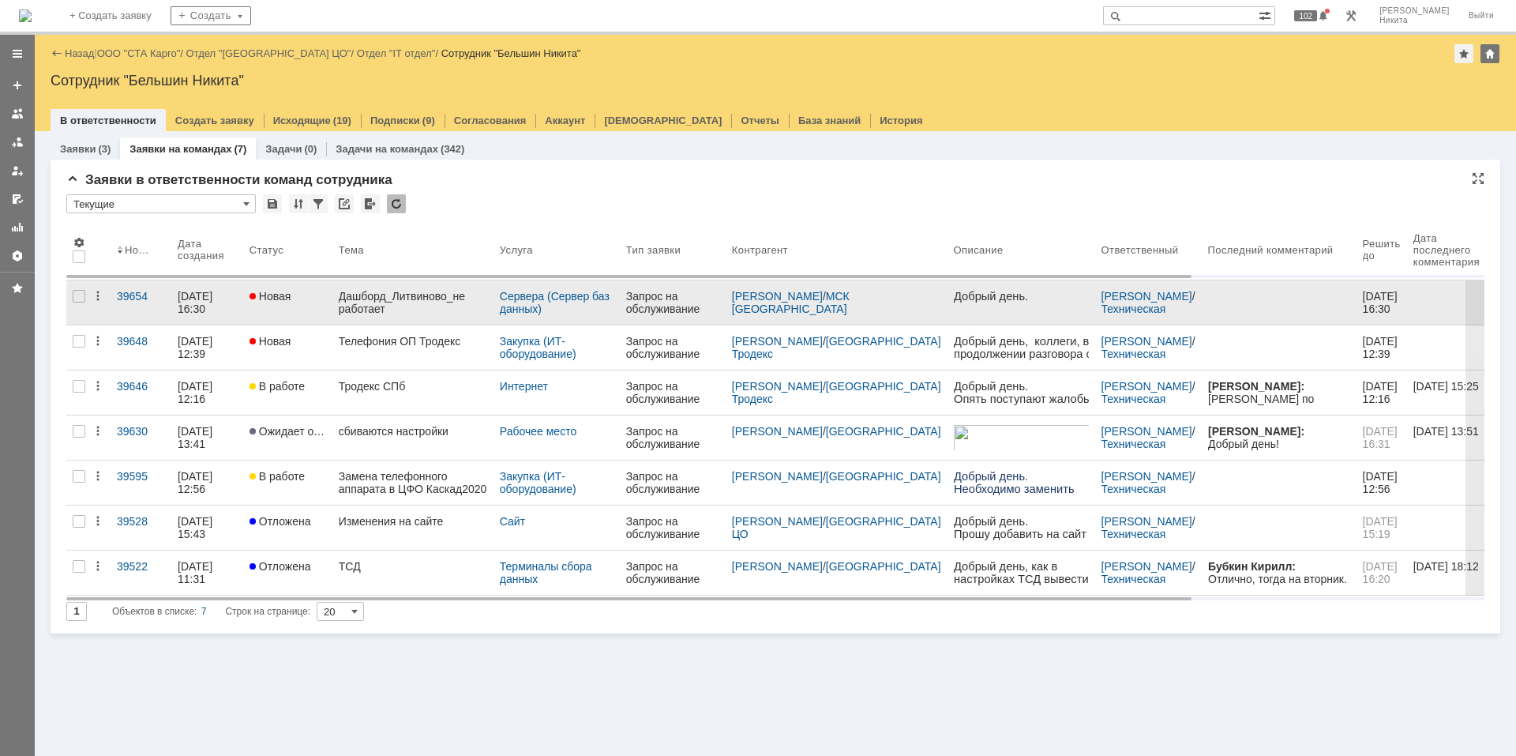
click at [340, 308] on link "Дашборд_Литвиново_не работает" at bounding box center [412, 302] width 161 height 44
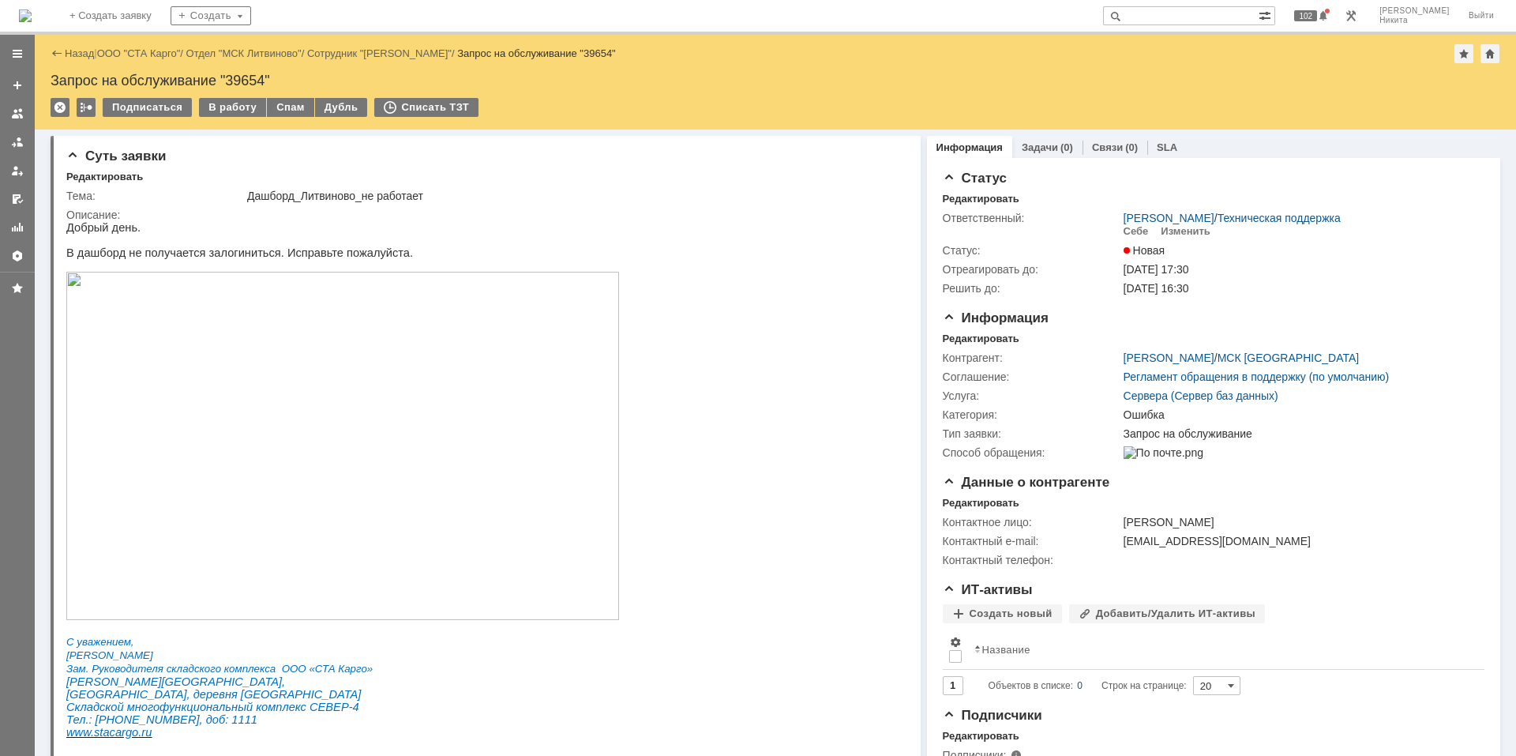
click at [32, 11] on img at bounding box center [25, 15] width 13 height 13
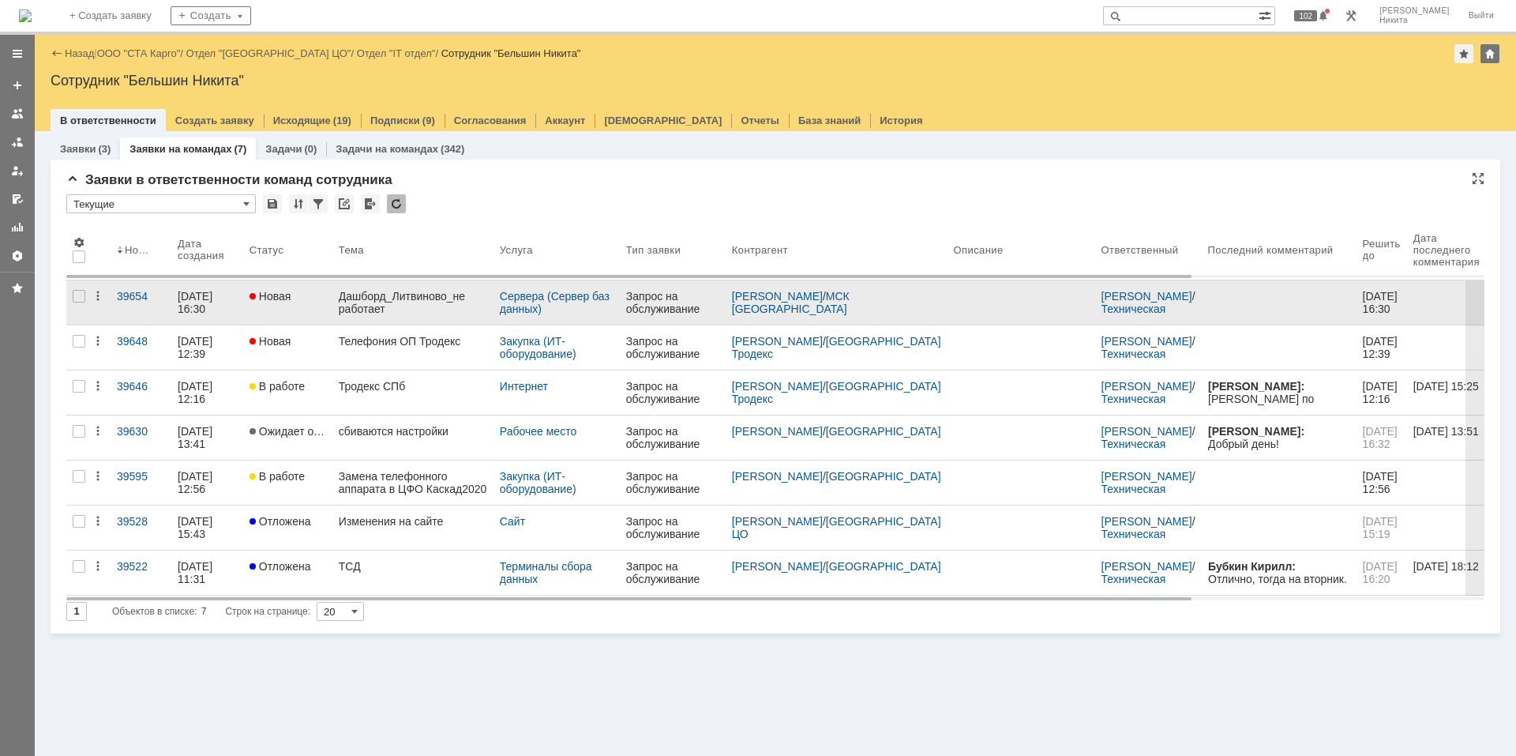
click at [426, 298] on div "Дашборд_Литвиново_не работает" at bounding box center [413, 302] width 148 height 25
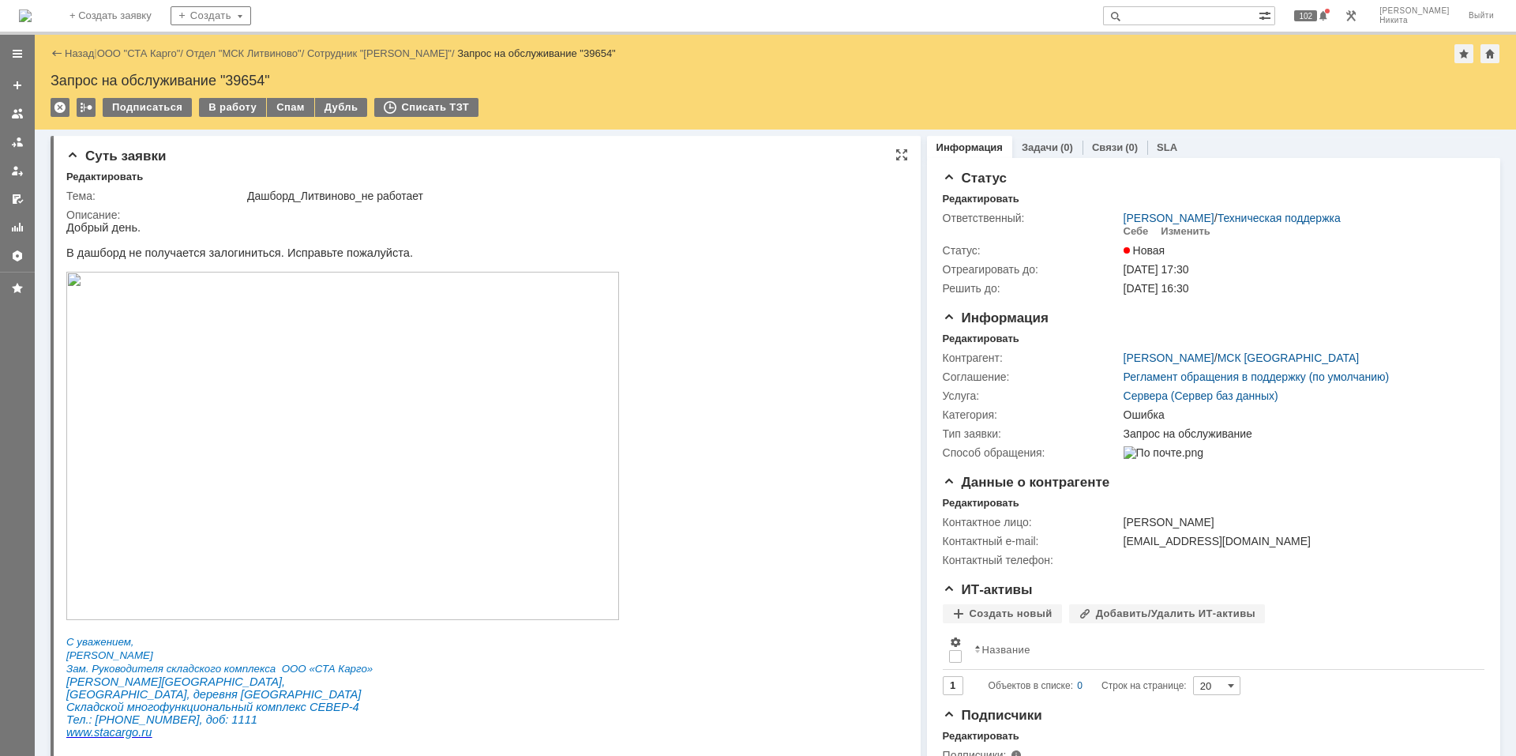
click at [343, 195] on div "Дашборд_Литвиново_не работает" at bounding box center [571, 196] width 649 height 13
click at [261, 188] on td "Дашборд_Литвиново_не работает" at bounding box center [571, 195] width 655 height 19
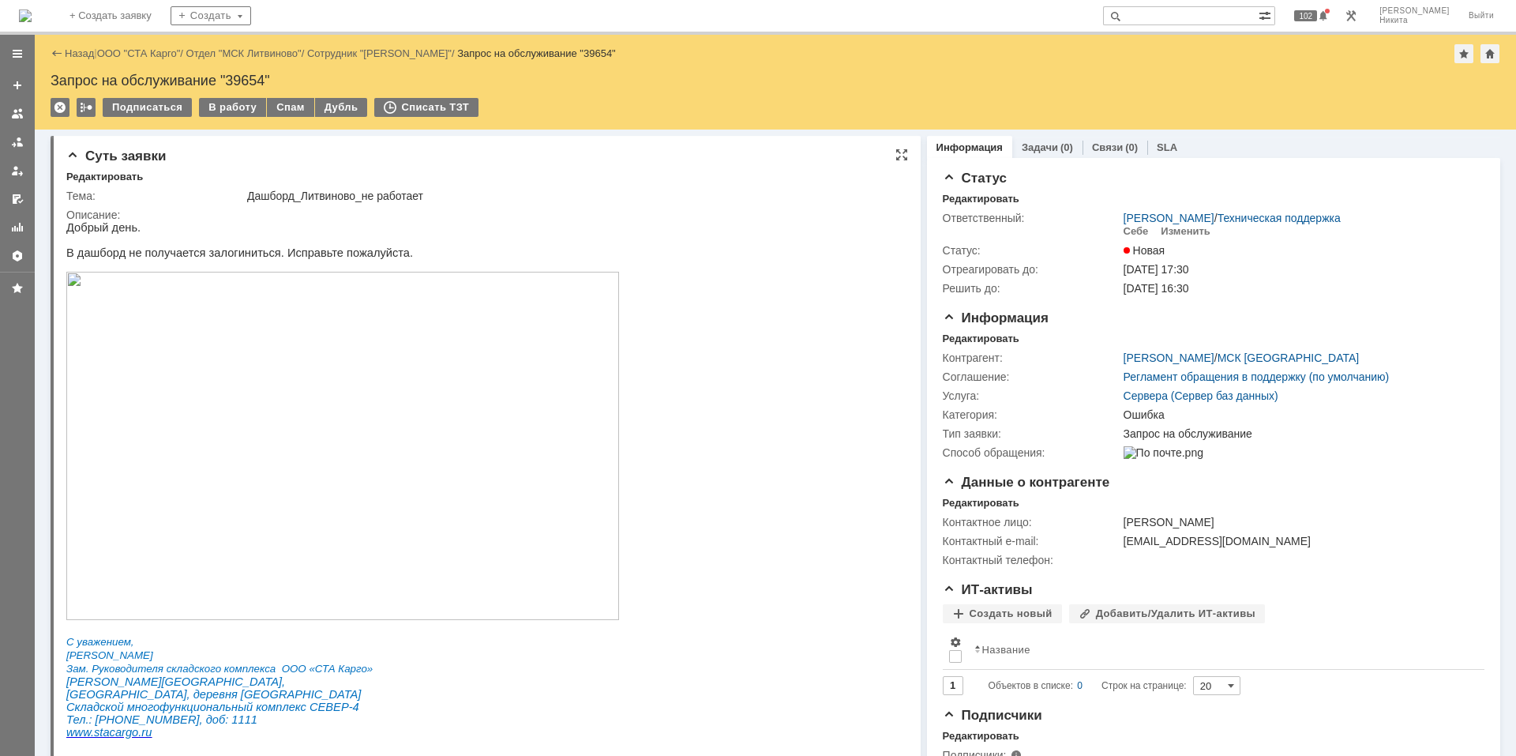
click at [252, 193] on td "Дашборд_Литвиново_не работает" at bounding box center [571, 195] width 655 height 19
click at [252, 193] on div "Дашборд_Литвиново_не работает" at bounding box center [571, 196] width 649 height 13
drag, startPoint x: 246, startPoint y: 191, endPoint x: 558, endPoint y: 208, distance: 312.4
click at [558, 208] on tbody "Тема: Дашборд_Литвиново_не работает Описание:" at bounding box center [482, 520] width 833 height 669
click at [518, 193] on div "Дашборд_Литвиново_не работает" at bounding box center [571, 196] width 649 height 13
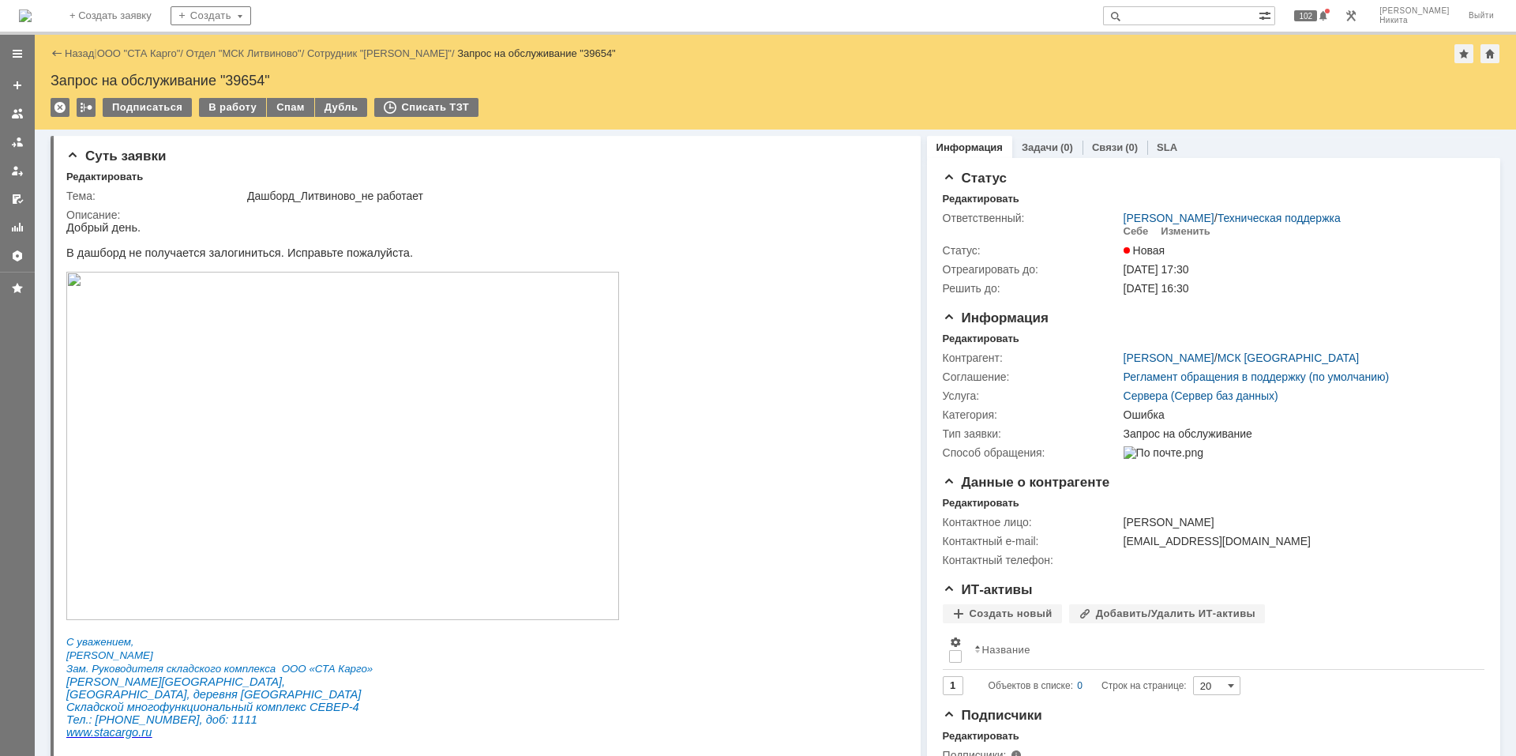
click at [32, 14] on img at bounding box center [25, 15] width 13 height 13
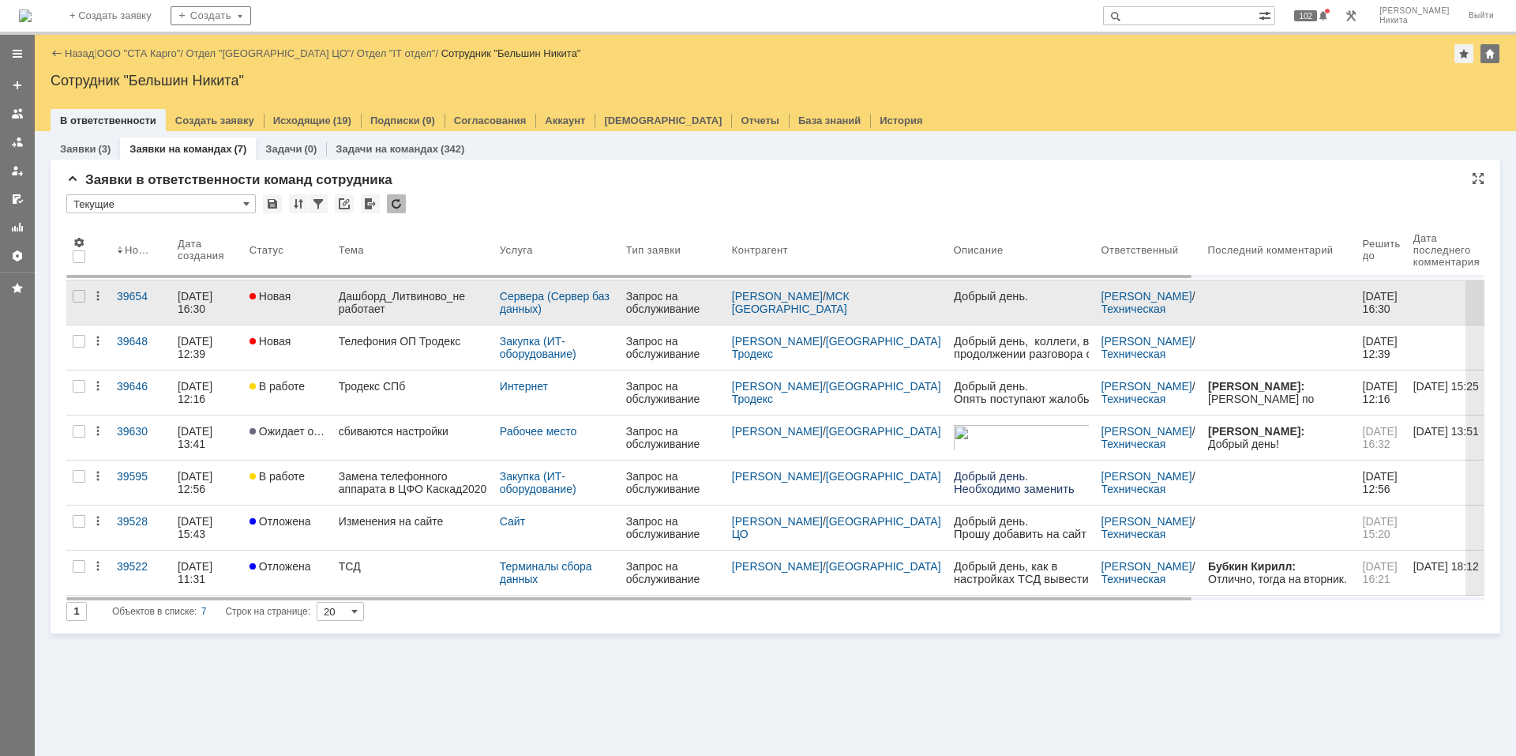
click at [413, 310] on div "Дашборд_Литвиново_не работает" at bounding box center [413, 302] width 148 height 25
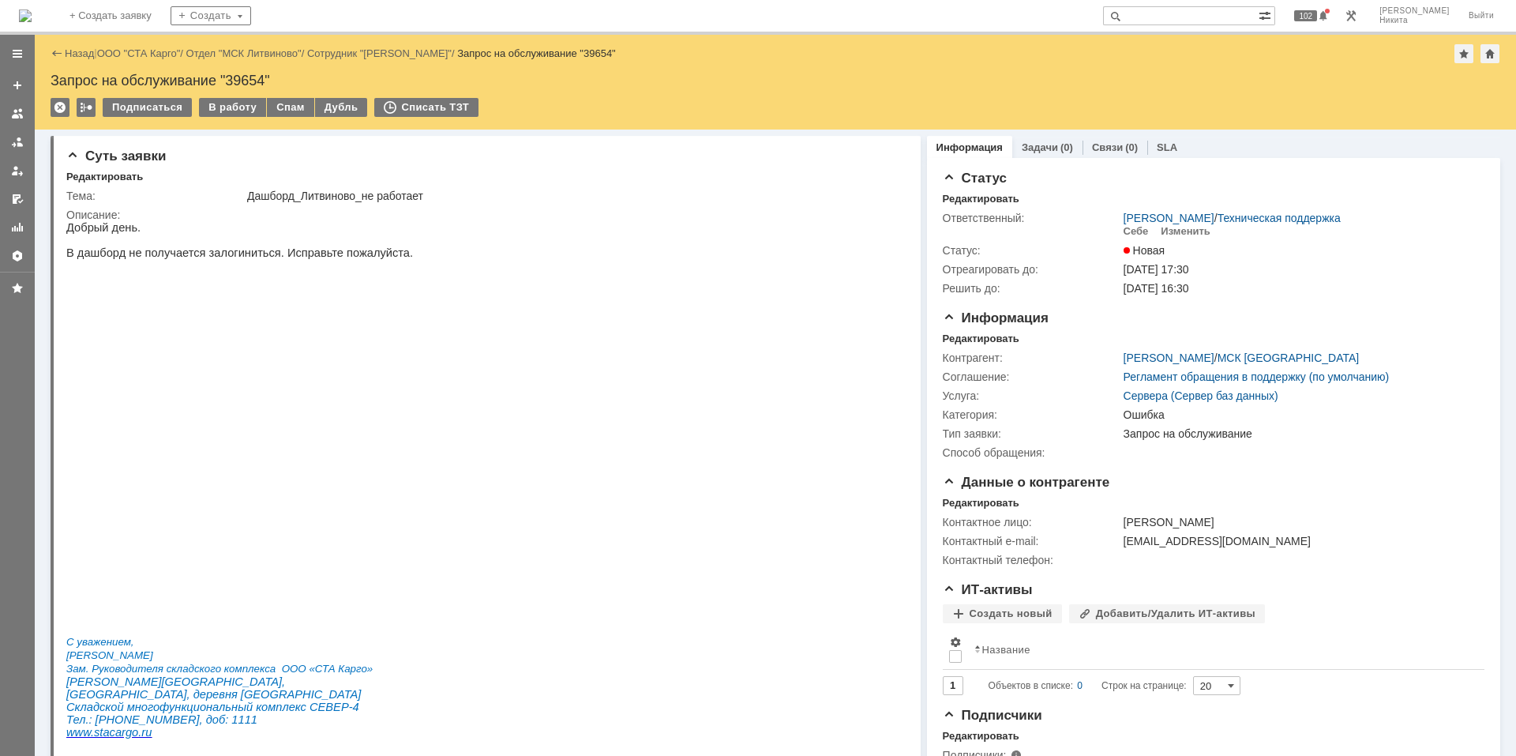
click at [453, 258] on p "В дашборд не получается залогиниться. Исправьте пожалуйста." at bounding box center [342, 252] width 553 height 13
click at [526, 515] on img at bounding box center [342, 446] width 553 height 348
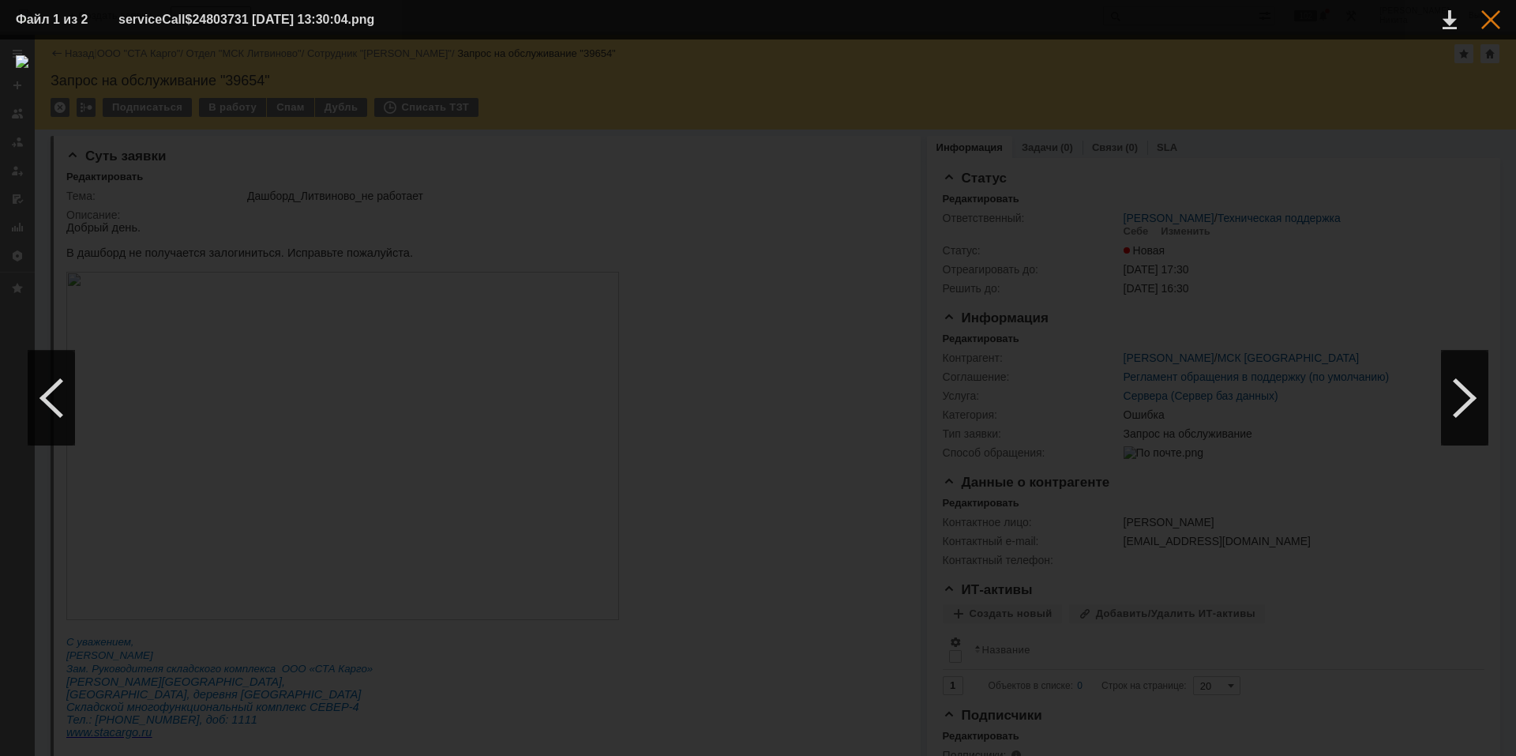
click at [1493, 12] on div at bounding box center [1490, 19] width 19 height 19
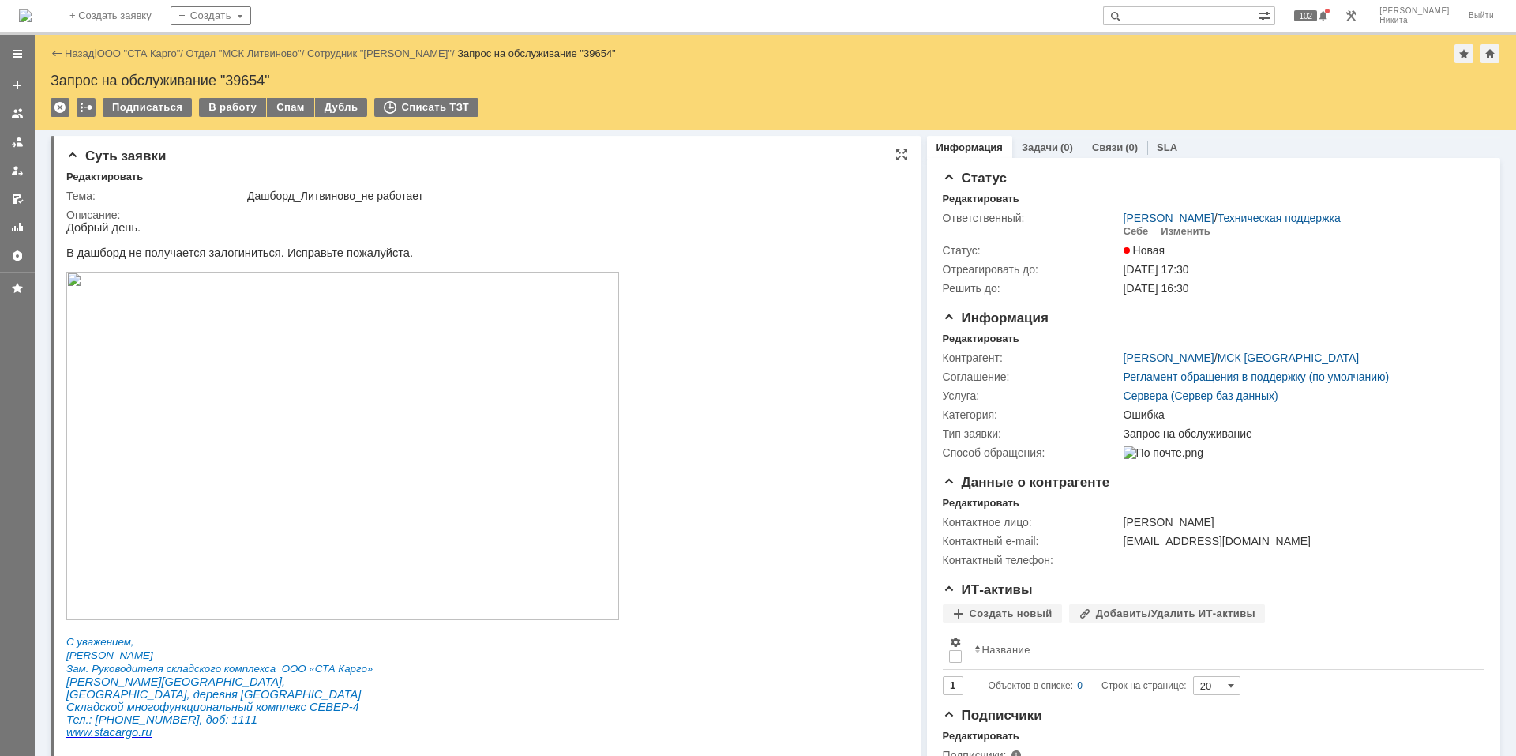
click at [557, 234] on p "Добрый день." at bounding box center [342, 227] width 553 height 13
click at [32, 17] on img at bounding box center [25, 15] width 13 height 13
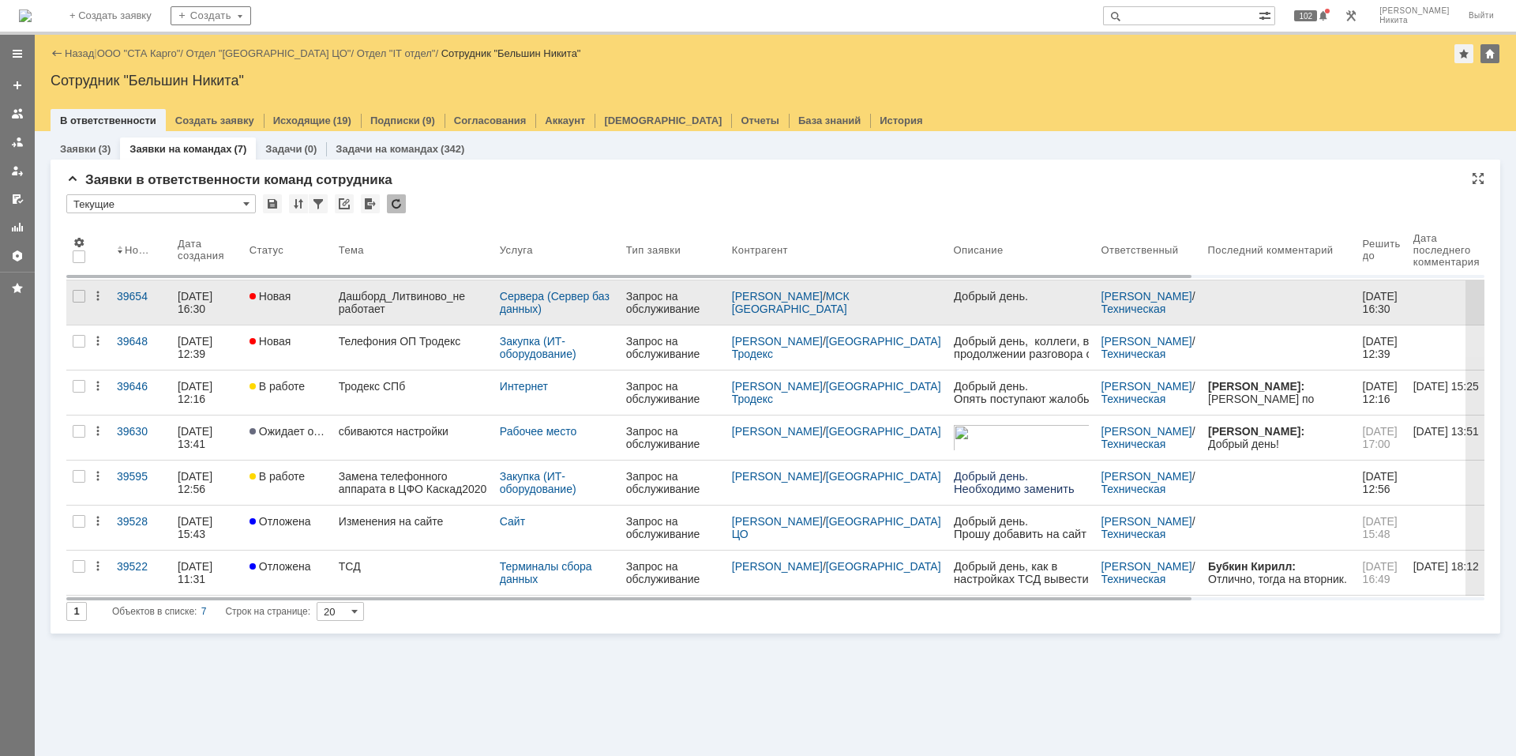
click at [394, 287] on link "Дашборд_Литвиново_не работает" at bounding box center [412, 302] width 161 height 44
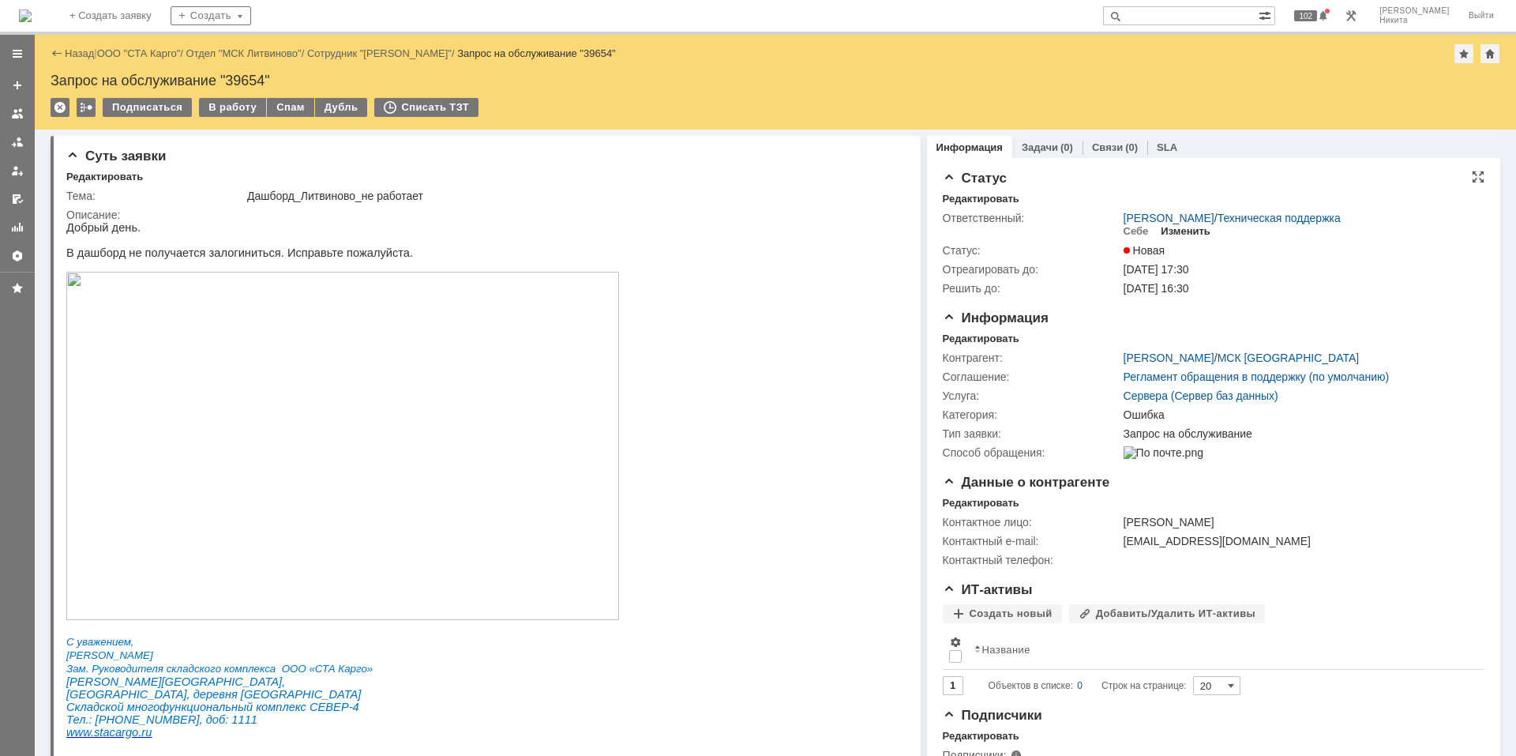
click at [1162, 232] on div "Изменить" at bounding box center [1186, 231] width 50 height 13
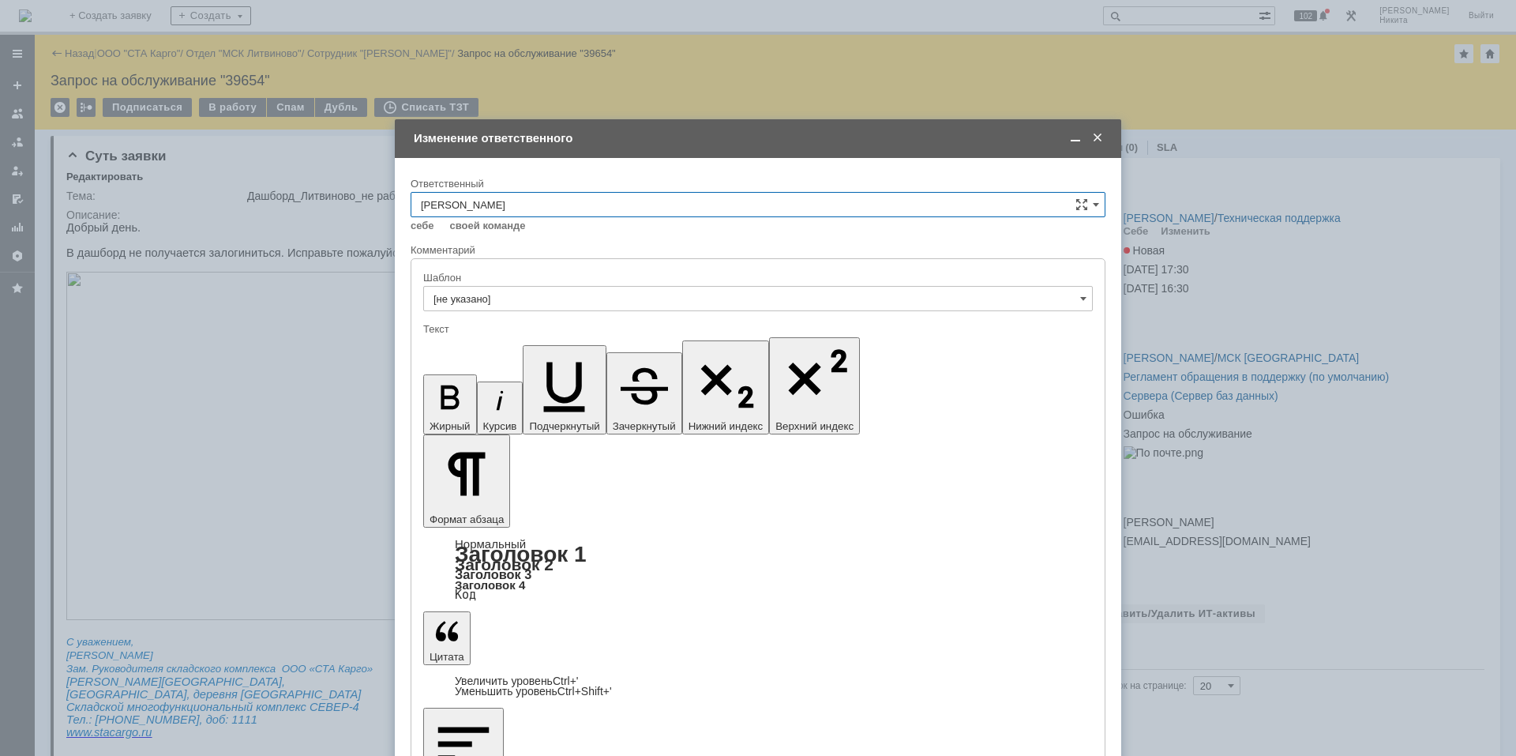
click at [519, 205] on input "[PERSON_NAME]" at bounding box center [758, 204] width 695 height 25
click at [515, 357] on div "[PERSON_NAME]" at bounding box center [757, 363] width 693 height 25
type input "[PERSON_NAME]"
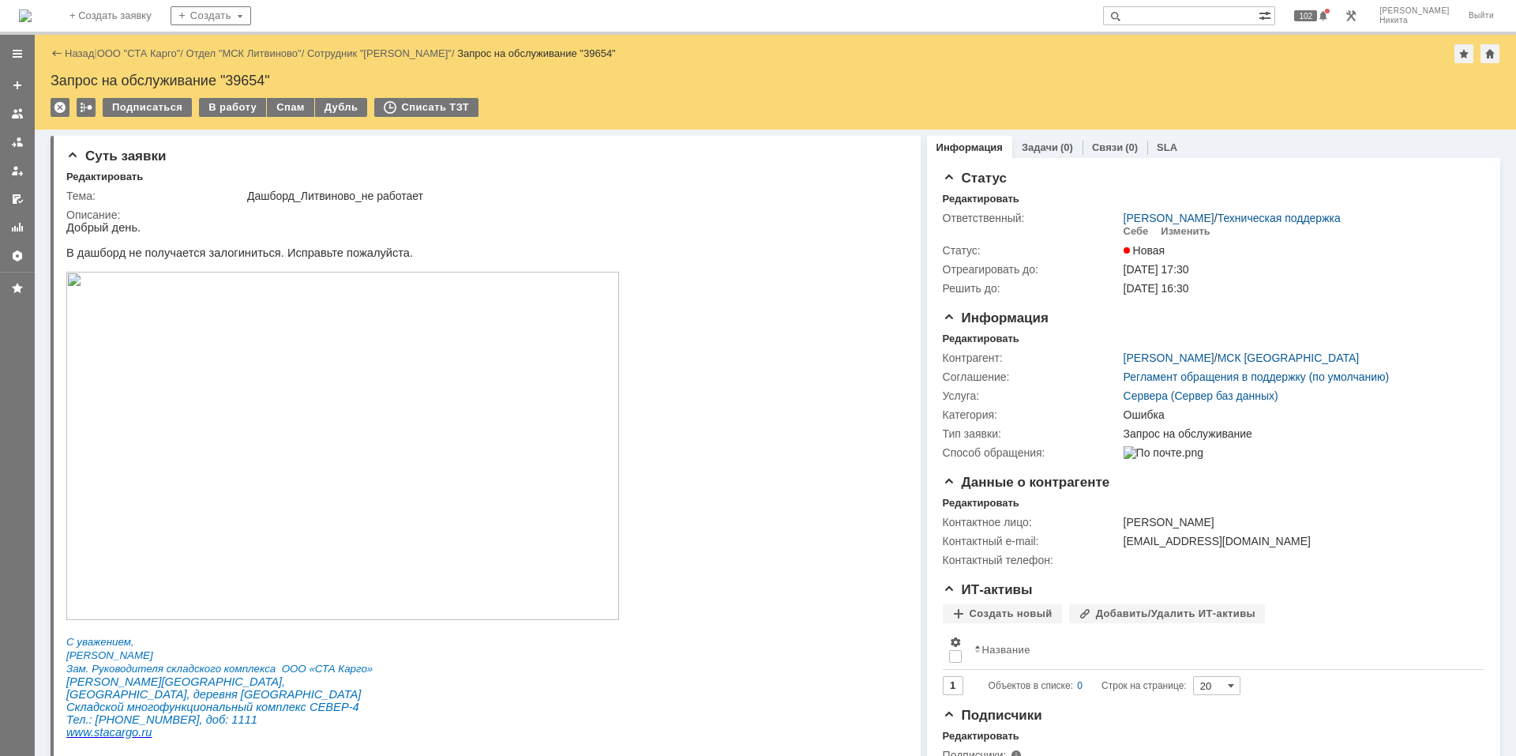
click at [32, 21] on img at bounding box center [25, 15] width 13 height 13
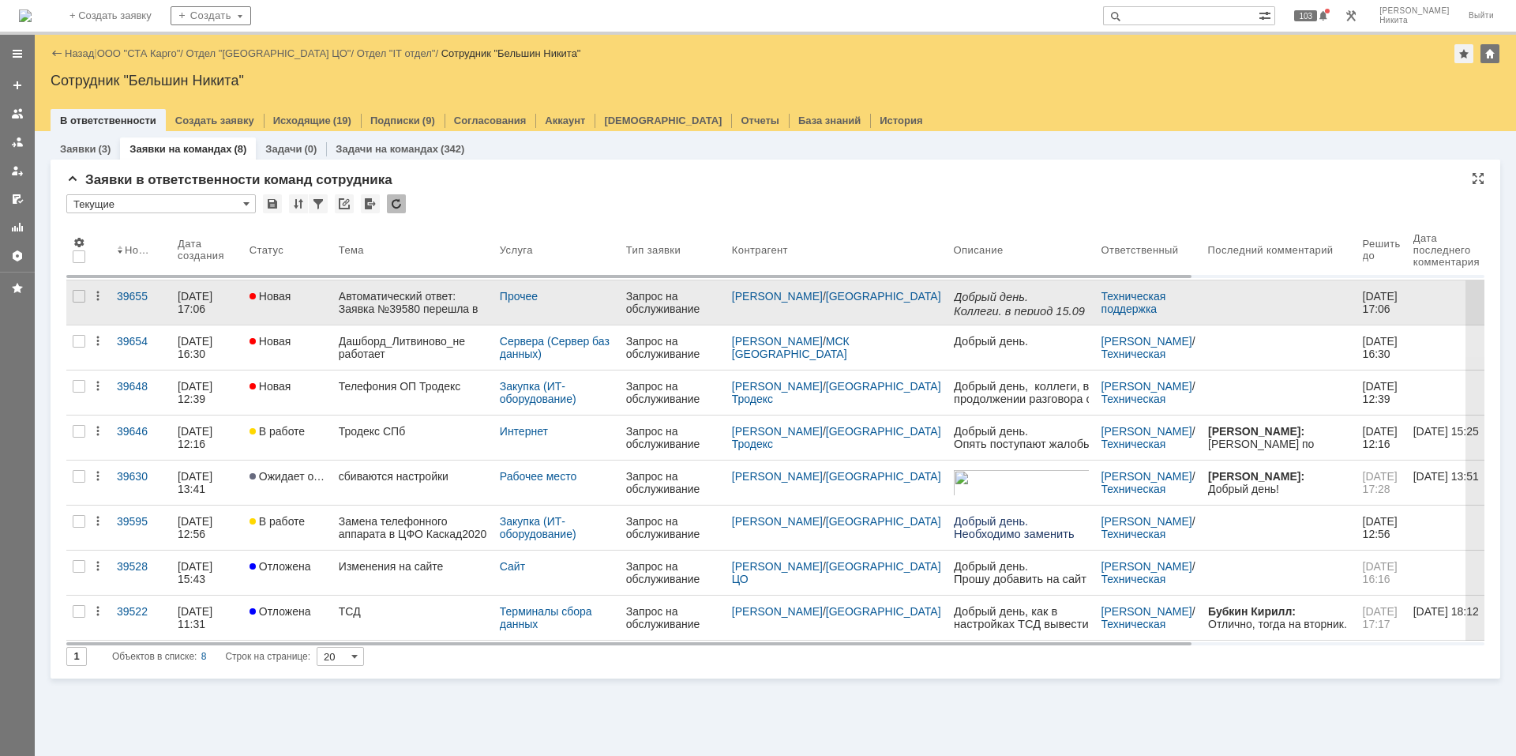
click at [381, 305] on div "Автоматический ответ: Заявка №39580 перешла в статус «Закрыта»" at bounding box center [413, 302] width 148 height 25
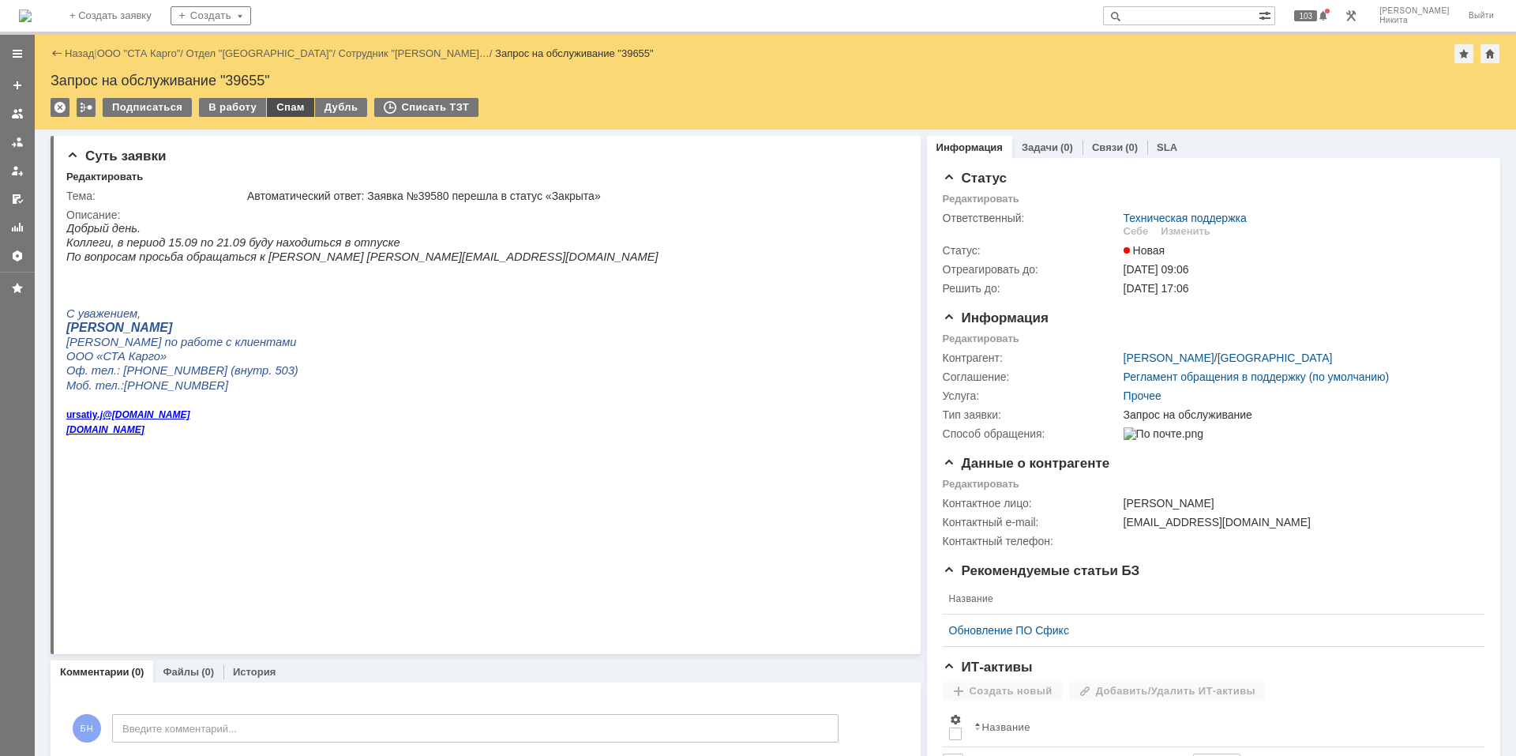
click at [295, 107] on div "Спам" at bounding box center [290, 107] width 47 height 19
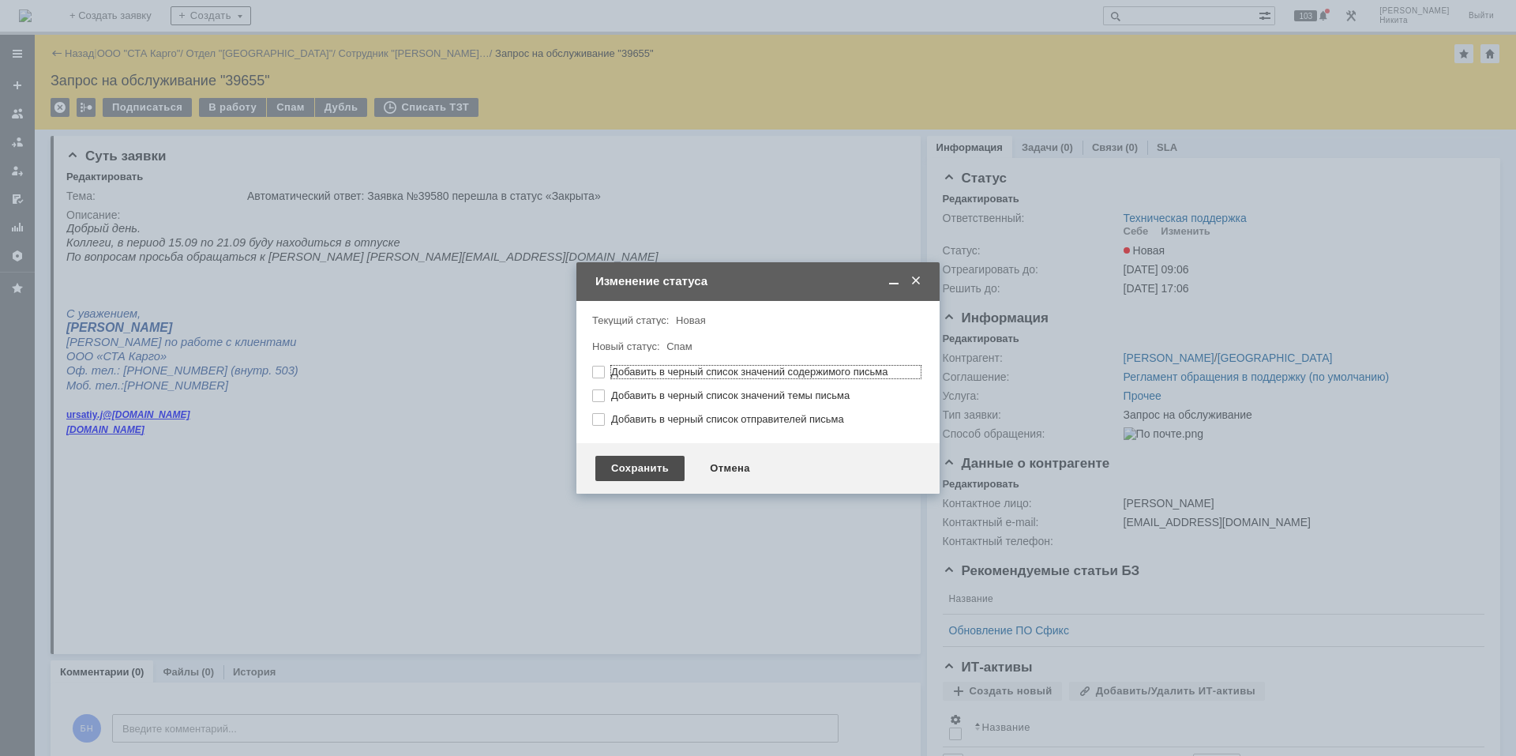
click at [638, 472] on div "Сохранить" at bounding box center [639, 468] width 89 height 25
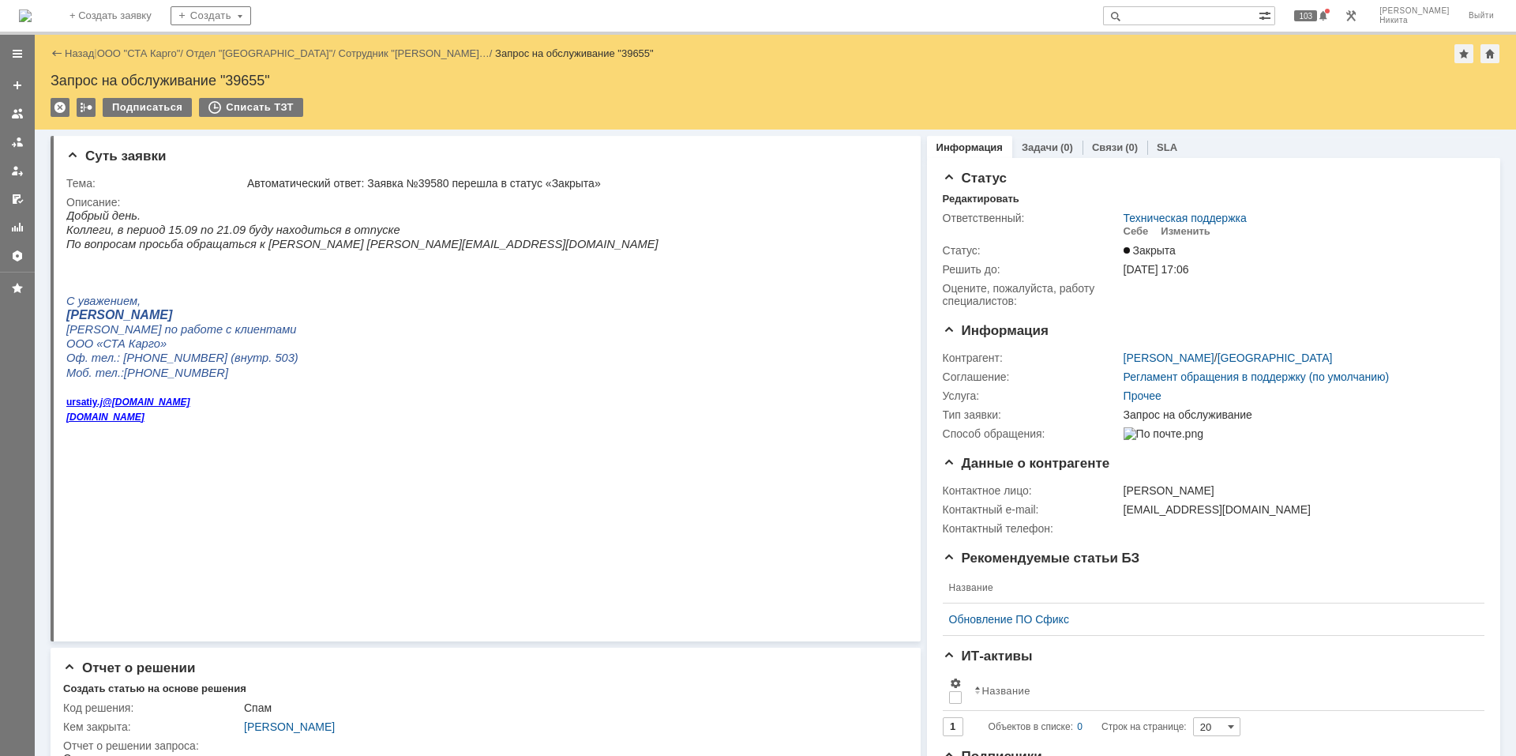
click at [32, 17] on img at bounding box center [25, 15] width 13 height 13
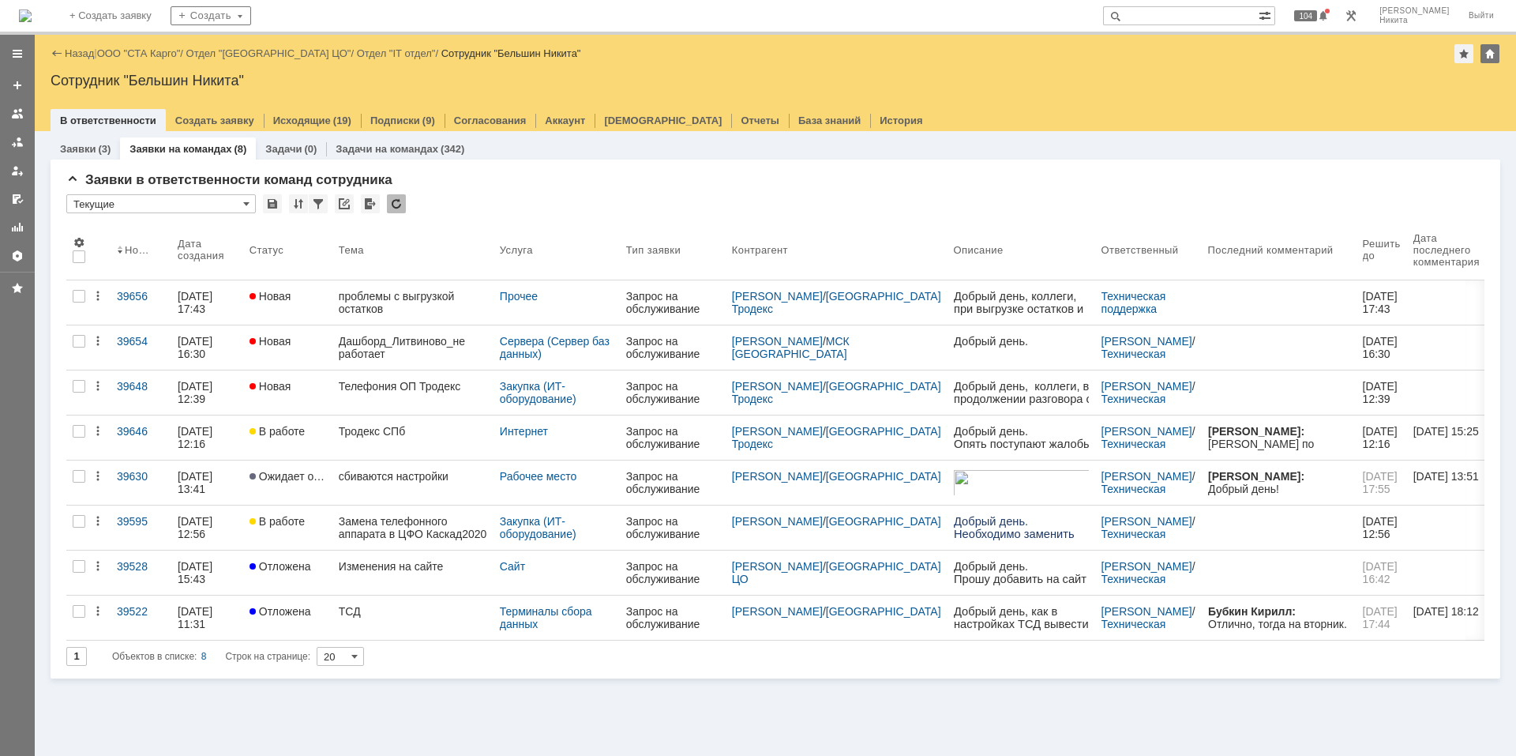
click at [389, 308] on div "проблемы с выгрузкой остатков" at bounding box center [413, 302] width 148 height 25
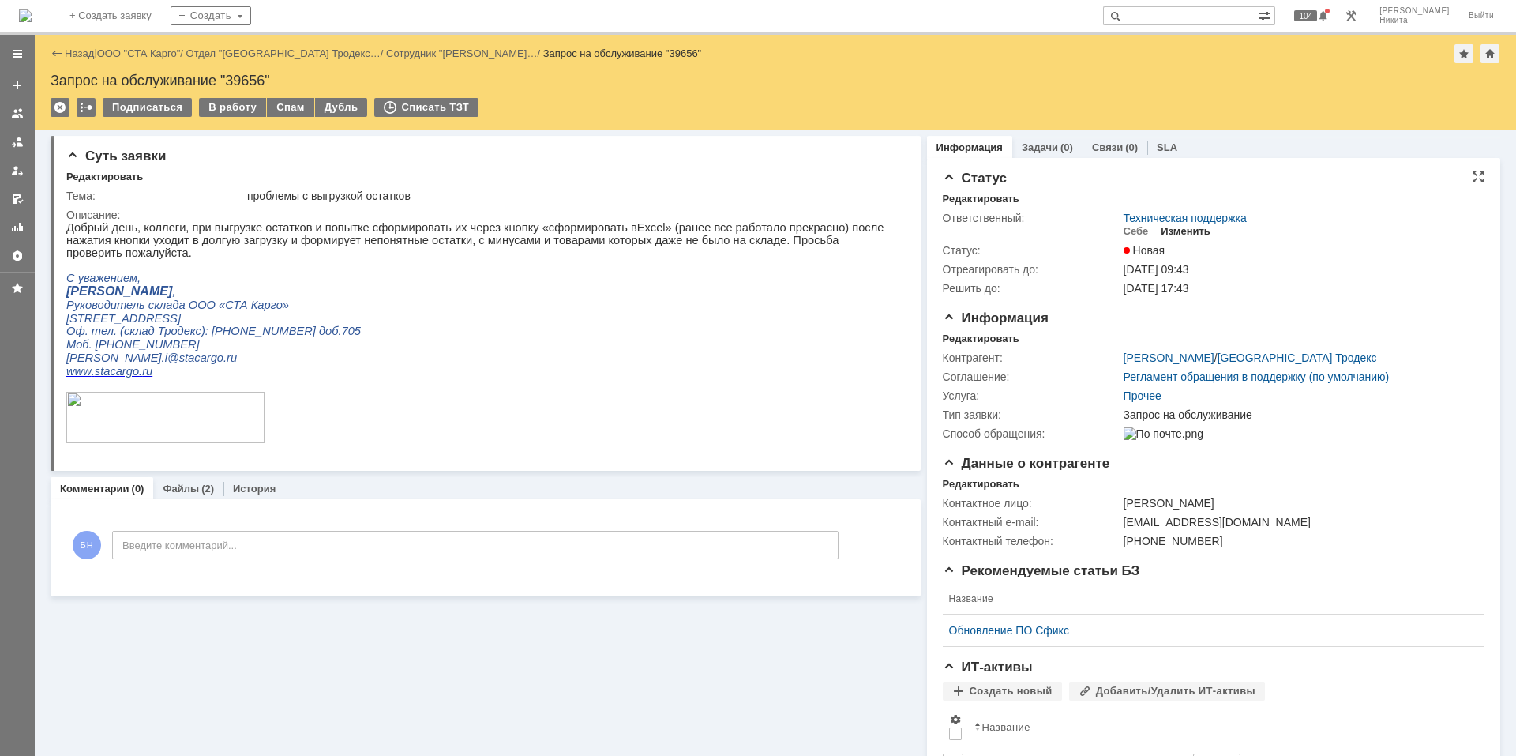
click at [1171, 229] on div "Изменить" at bounding box center [1186, 231] width 50 height 13
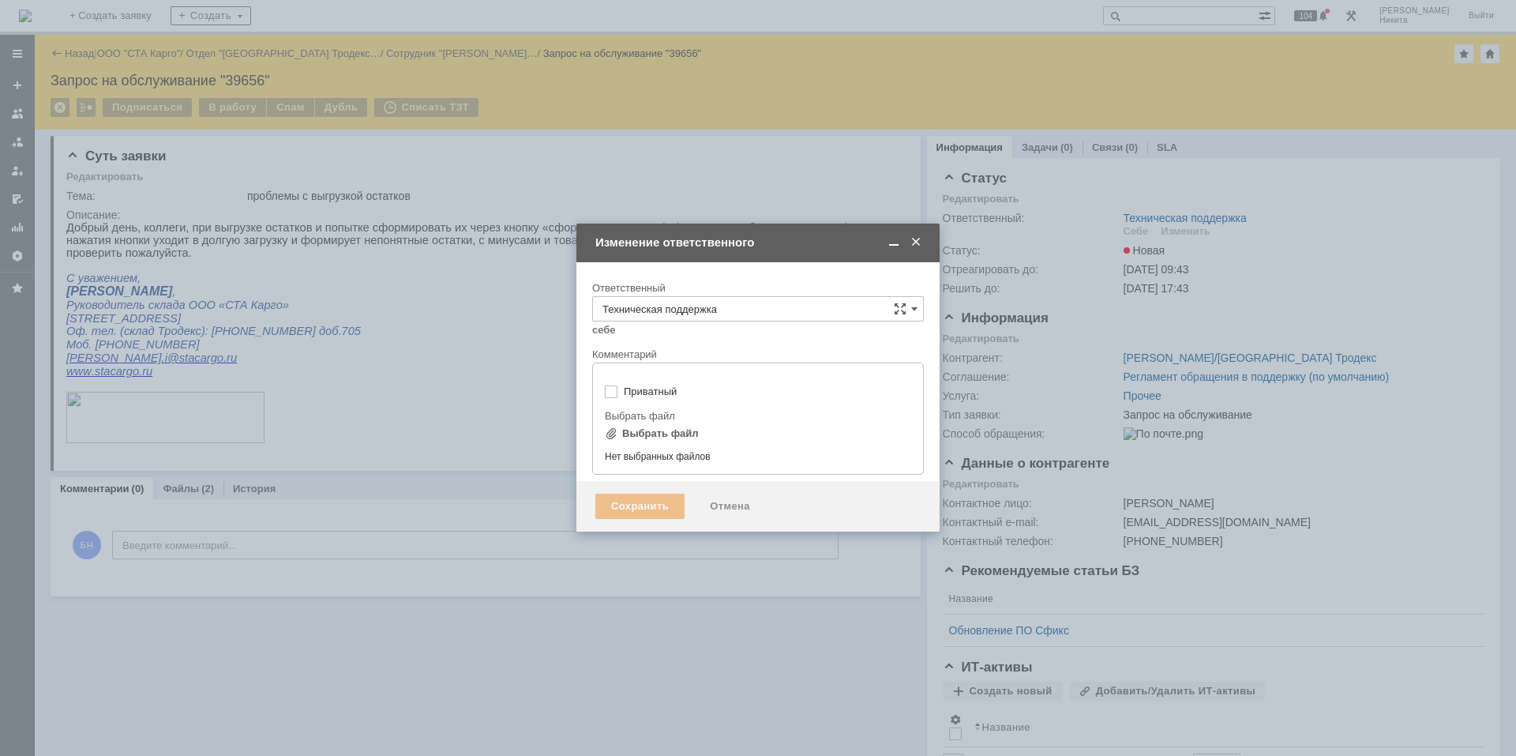
type input "[не указано]"
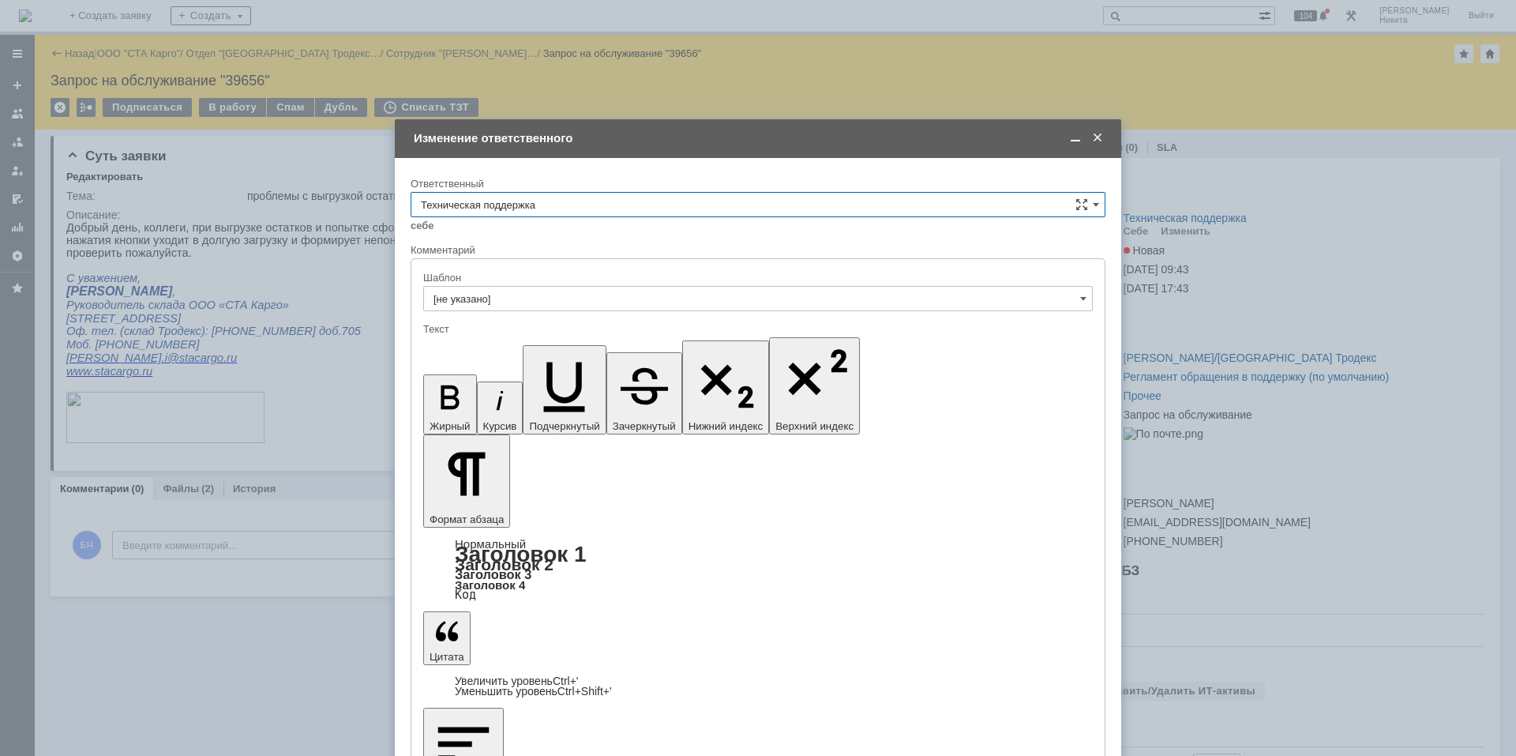
click at [585, 200] on input "Техническая поддержка" at bounding box center [758, 204] width 695 height 25
click at [536, 415] on span "Поддержка 1С" at bounding box center [758, 415] width 674 height 13
type input "Поддержка 1С"
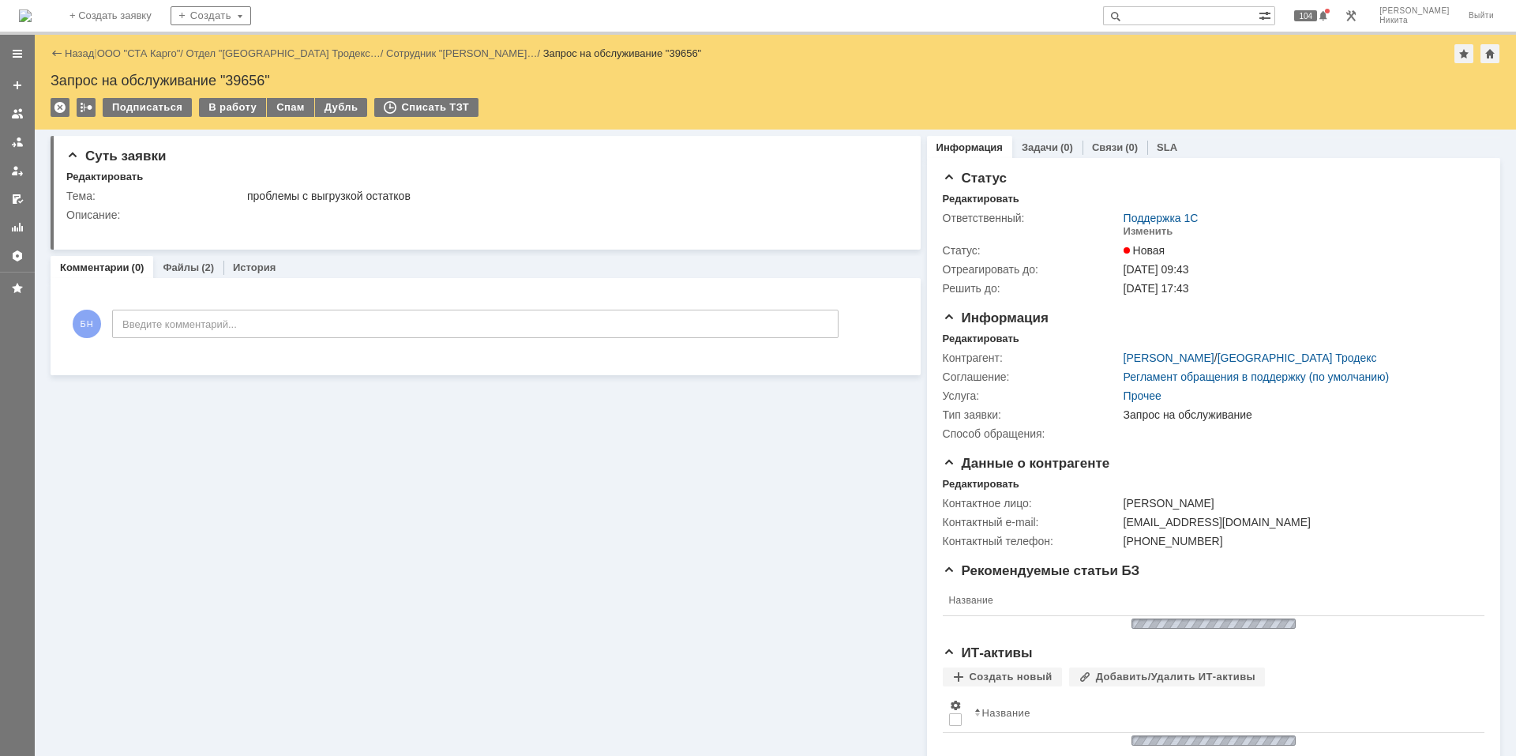
scroll to position [0, 0]
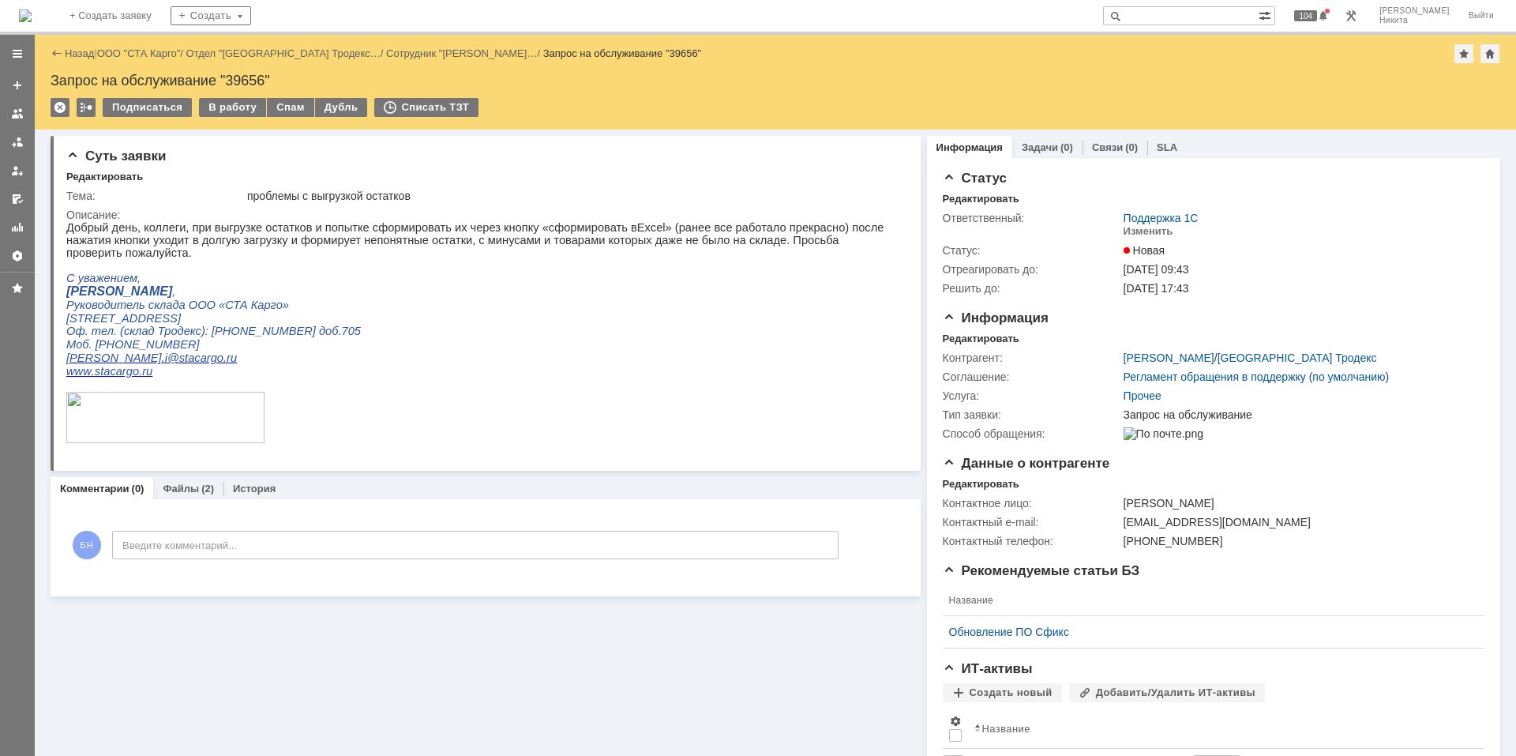
click at [32, 17] on img at bounding box center [25, 15] width 13 height 13
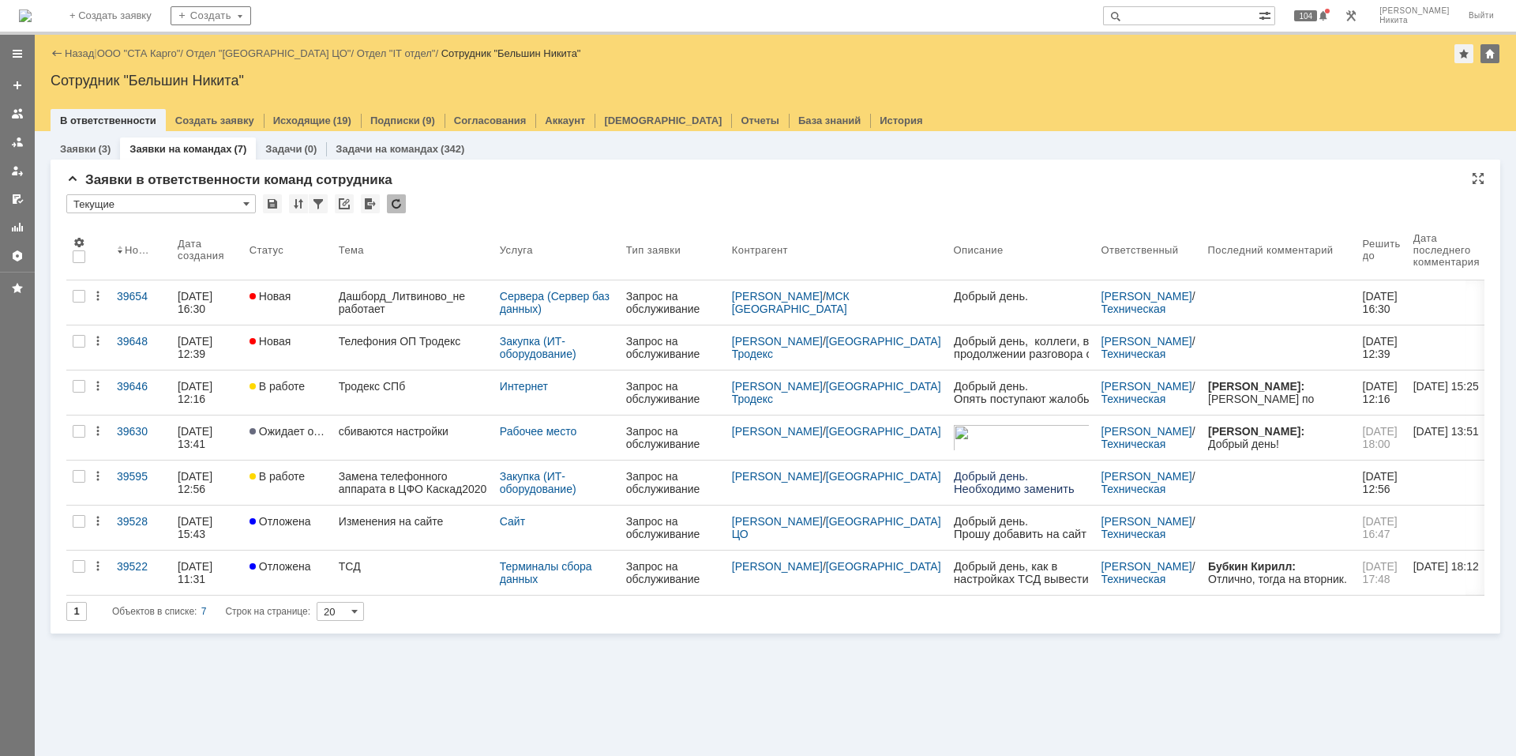
click at [393, 195] on div at bounding box center [396, 203] width 19 height 19
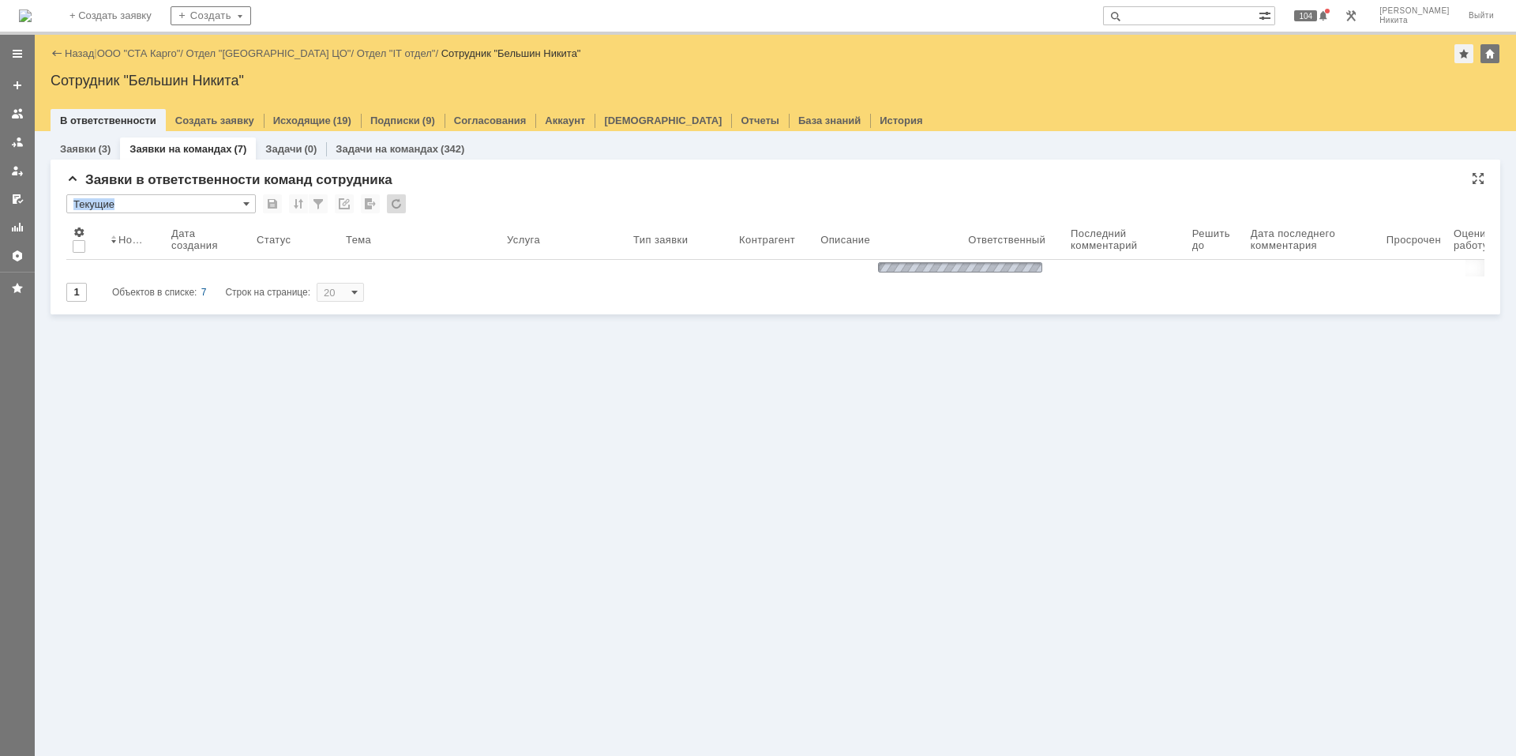
click at [393, 195] on div at bounding box center [396, 203] width 19 height 19
